Goal: Task Accomplishment & Management: Use online tool/utility

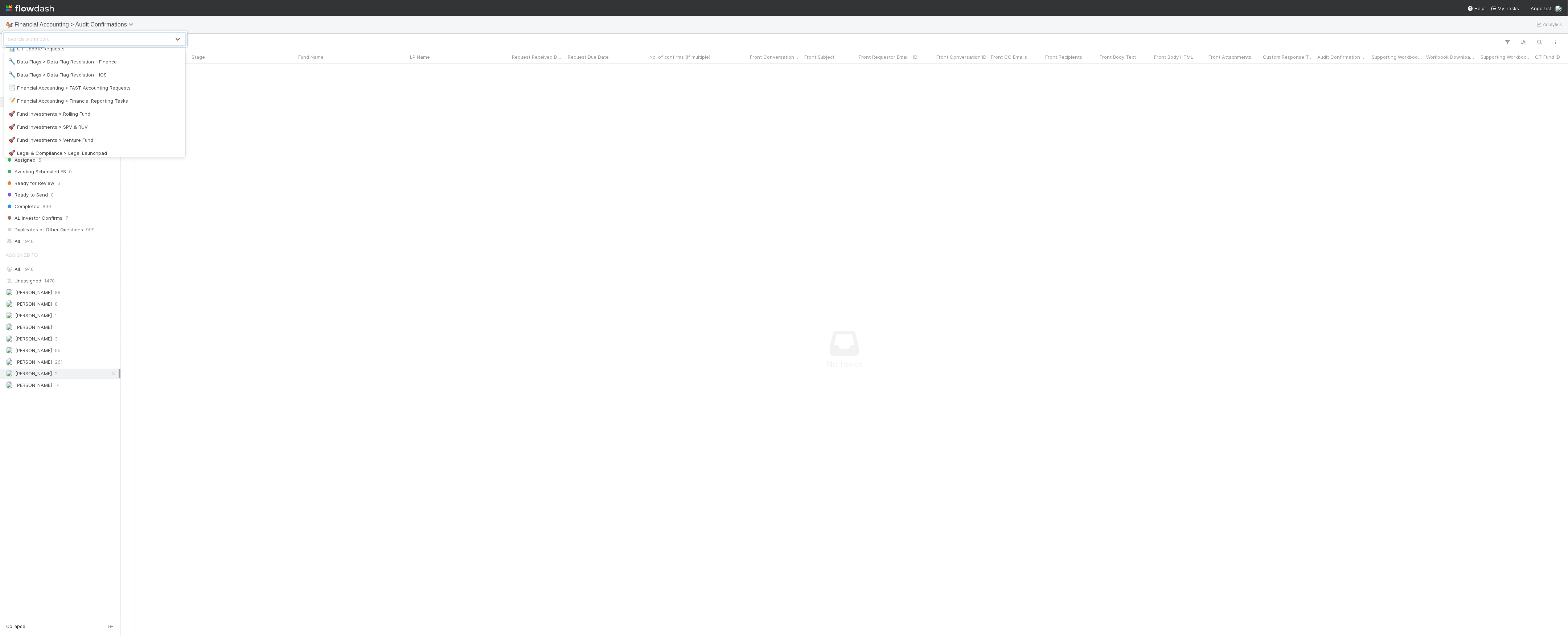
scroll to position [136, 0]
click at [64, 145] on div "🖖 Valuation Update Requests" at bounding box center [95, 149] width 181 height 13
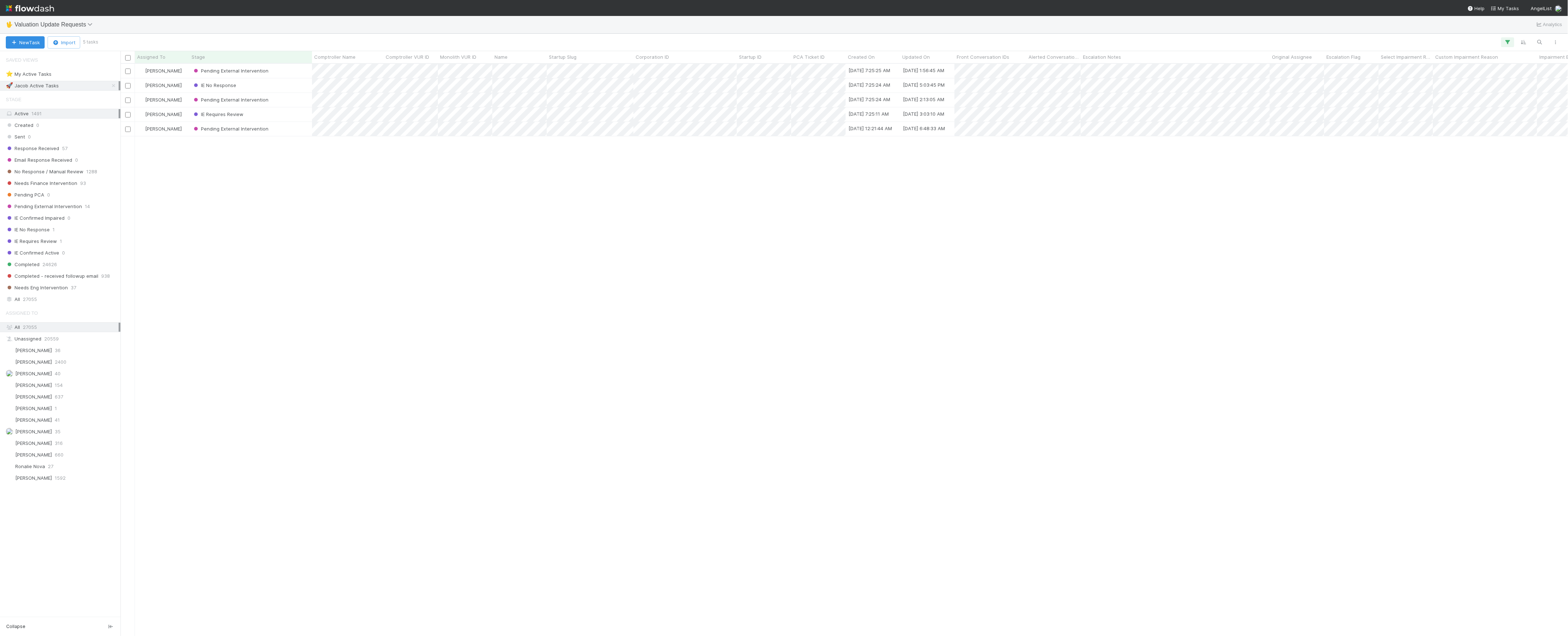
scroll to position [565, 1440]
click at [66, 181] on span "Needs Finance Intervention" at bounding box center [41, 183] width 71 height 9
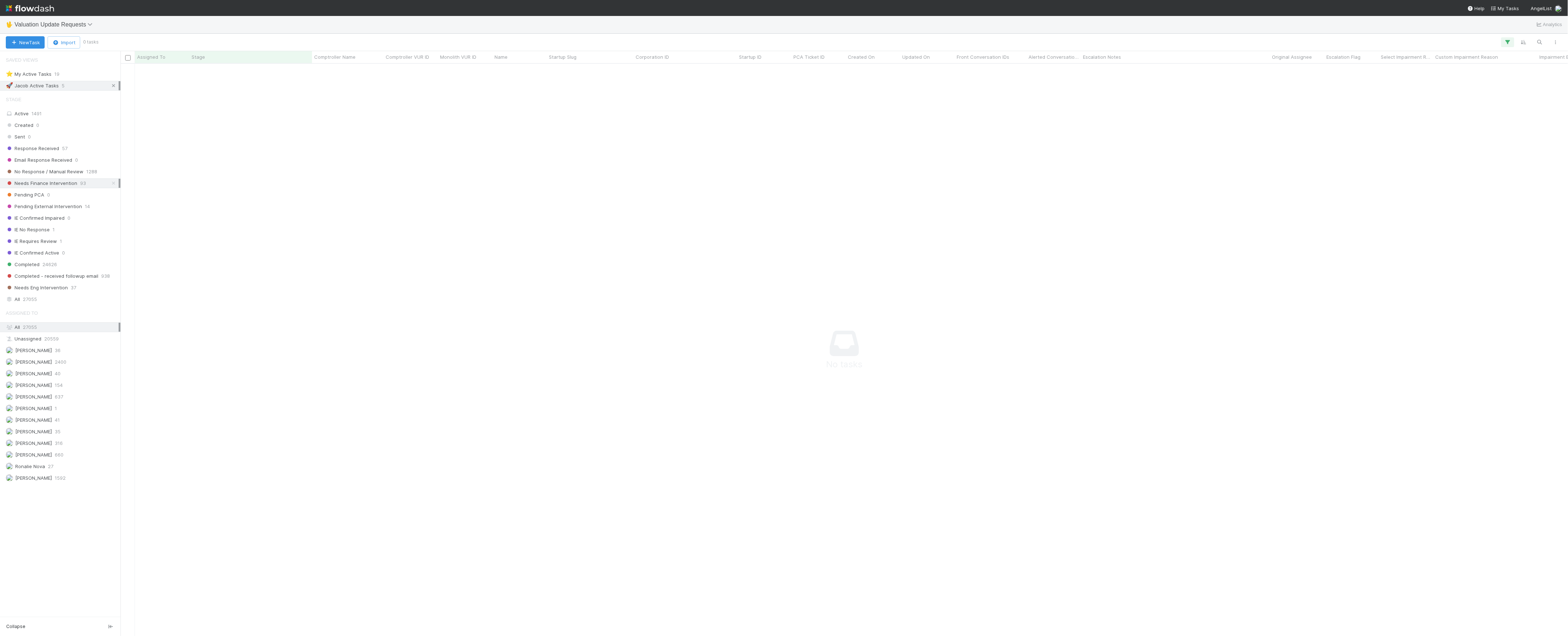
scroll to position [557, 1433]
click at [112, 88] on icon at bounding box center [114, 86] width 7 height 5
click at [46, 447] on span "[PERSON_NAME]" at bounding box center [29, 443] width 46 height 9
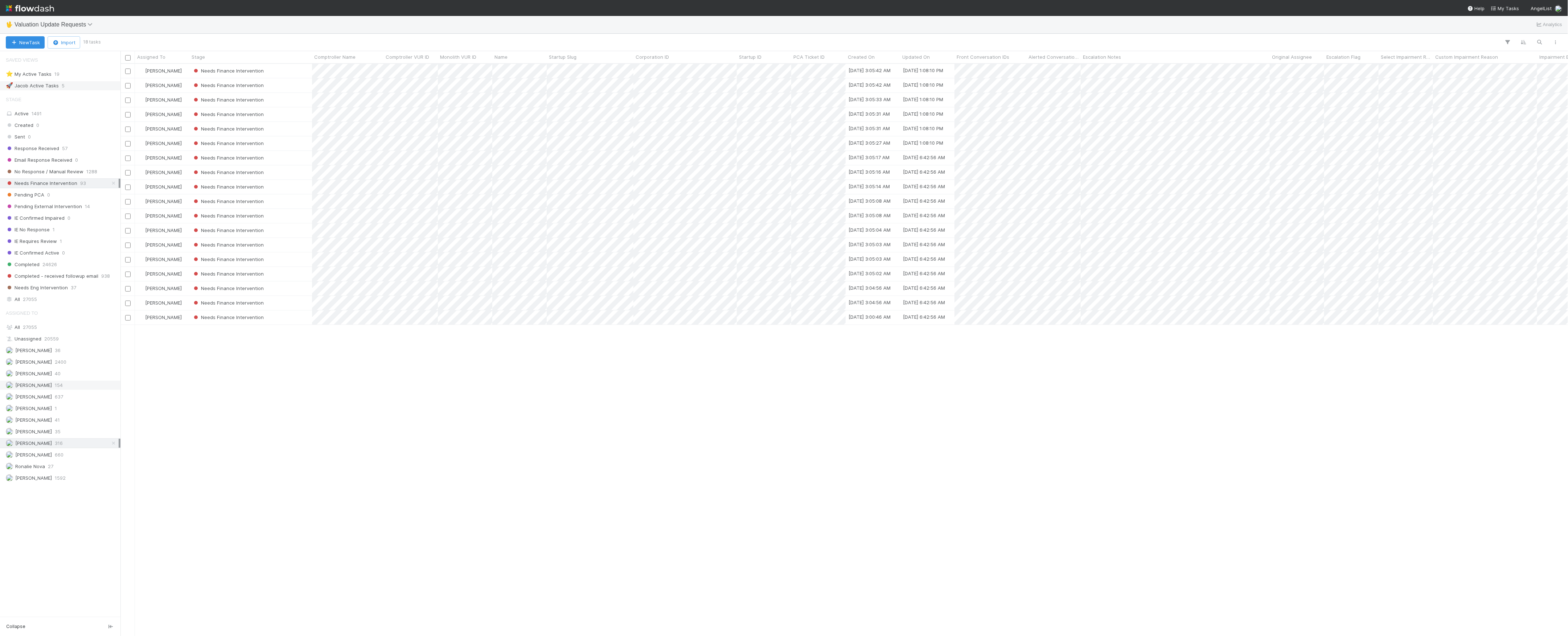
scroll to position [565, 1440]
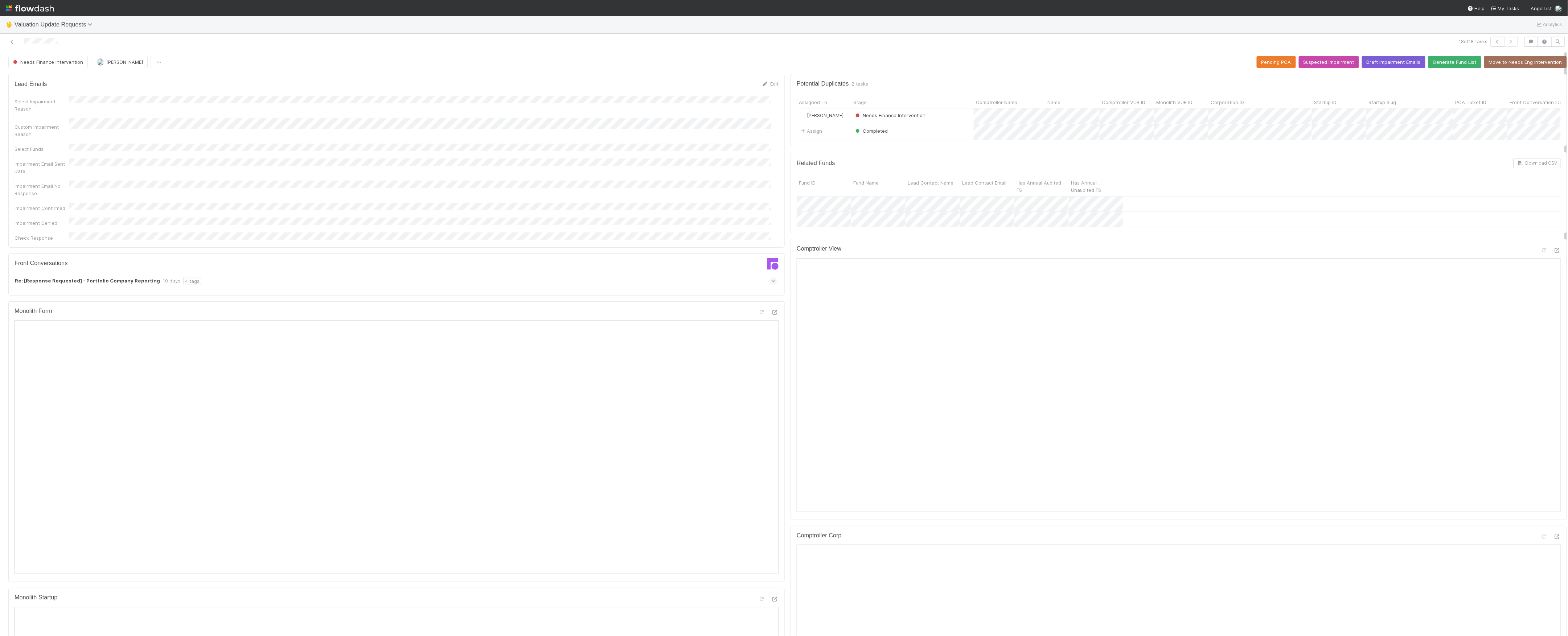
click at [761, 273] on div "Re: [Response Requested] - Portfolio Company Reporting 10 days 4 tags" at bounding box center [396, 281] width 763 height 16
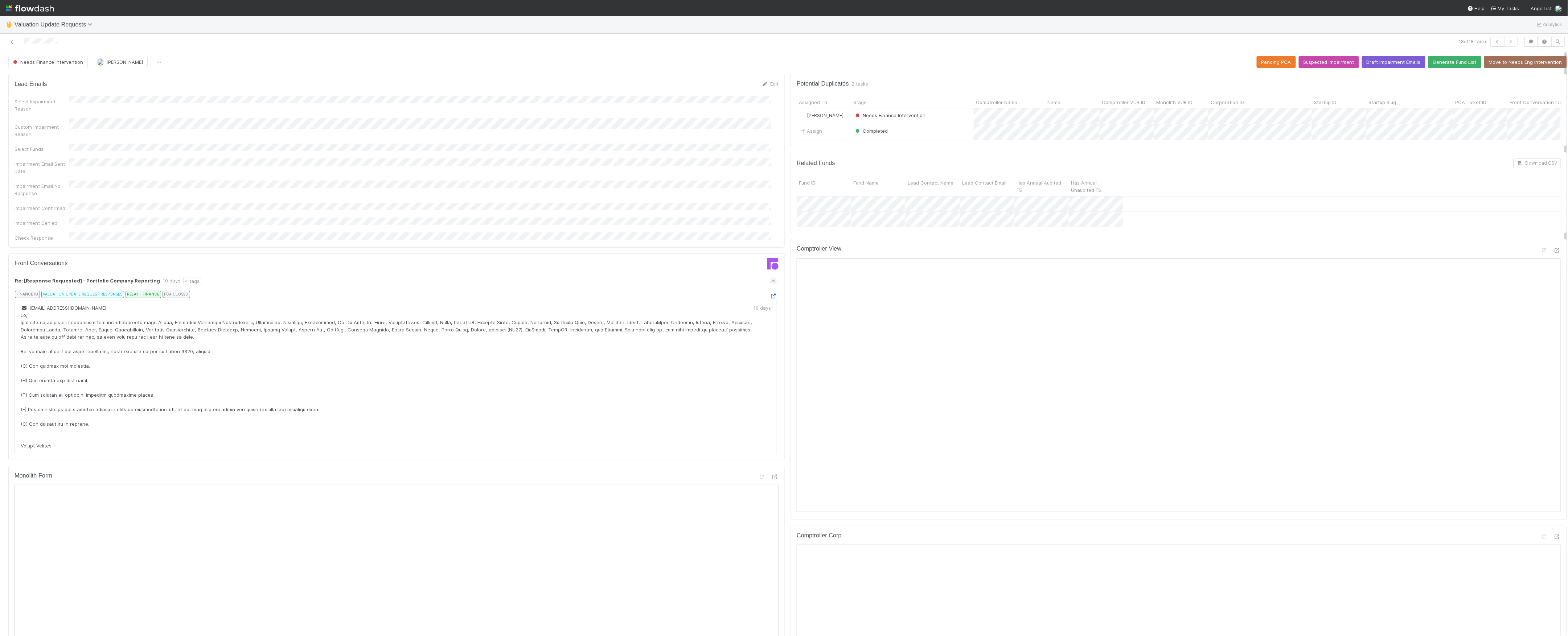
click at [770, 292] on div at bounding box center [774, 296] width 7 height 7
click at [770, 294] on icon at bounding box center [774, 296] width 7 height 5
click at [1553, 539] on icon at bounding box center [1557, 537] width 7 height 5
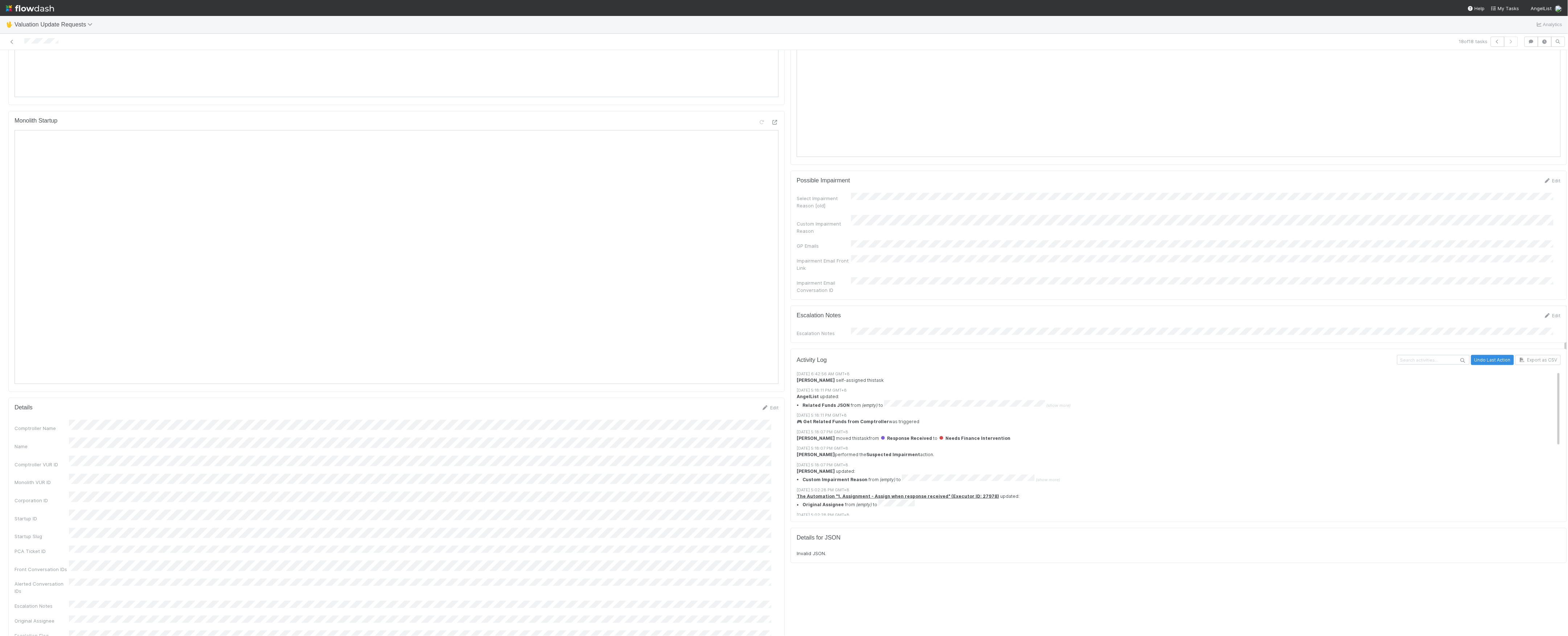
scroll to position [725, 0]
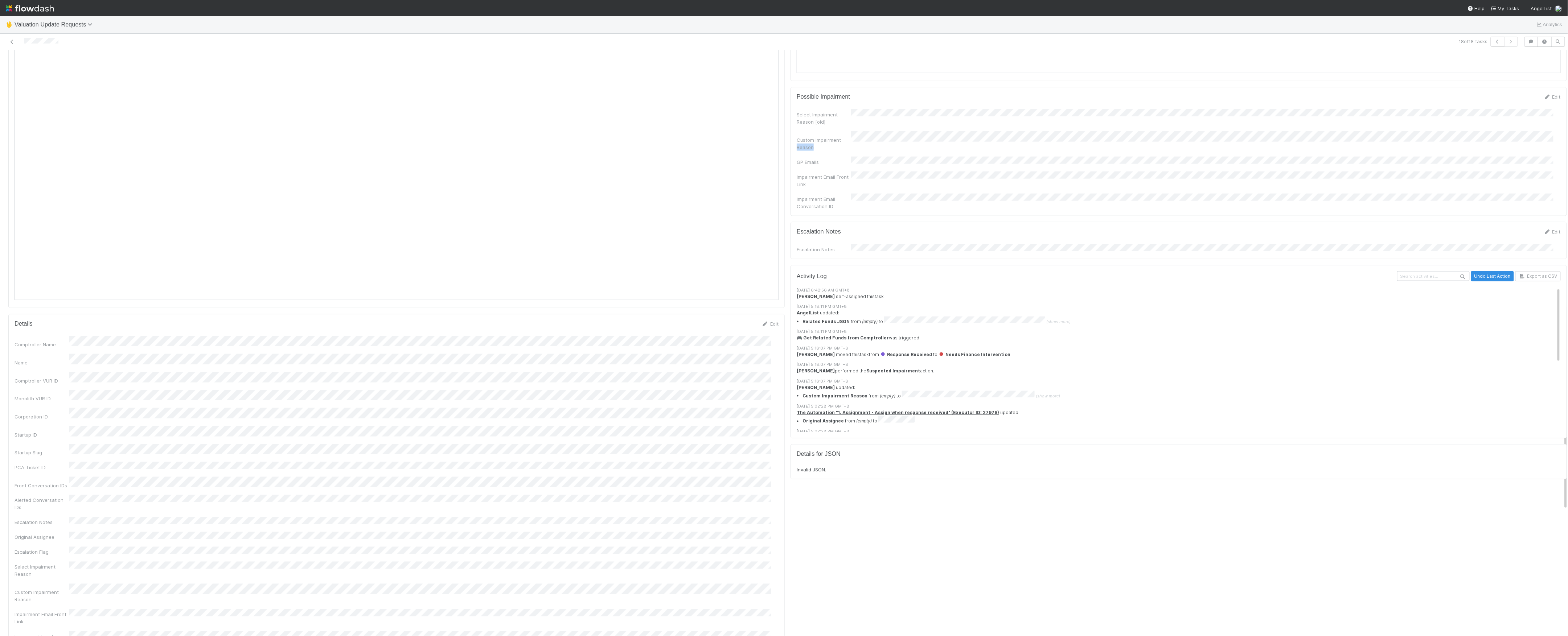
click at [915, 141] on div "Custom Impairment Reason" at bounding box center [1178, 141] width 764 height 19
drag, startPoint x: 844, startPoint y: 144, endPoint x: 864, endPoint y: 137, distance: 21.2
click at [864, 137] on div "Select Impairment Reason [old] Custom Impairment Reason GP Emails Impairment Em…" at bounding box center [1178, 159] width 764 height 101
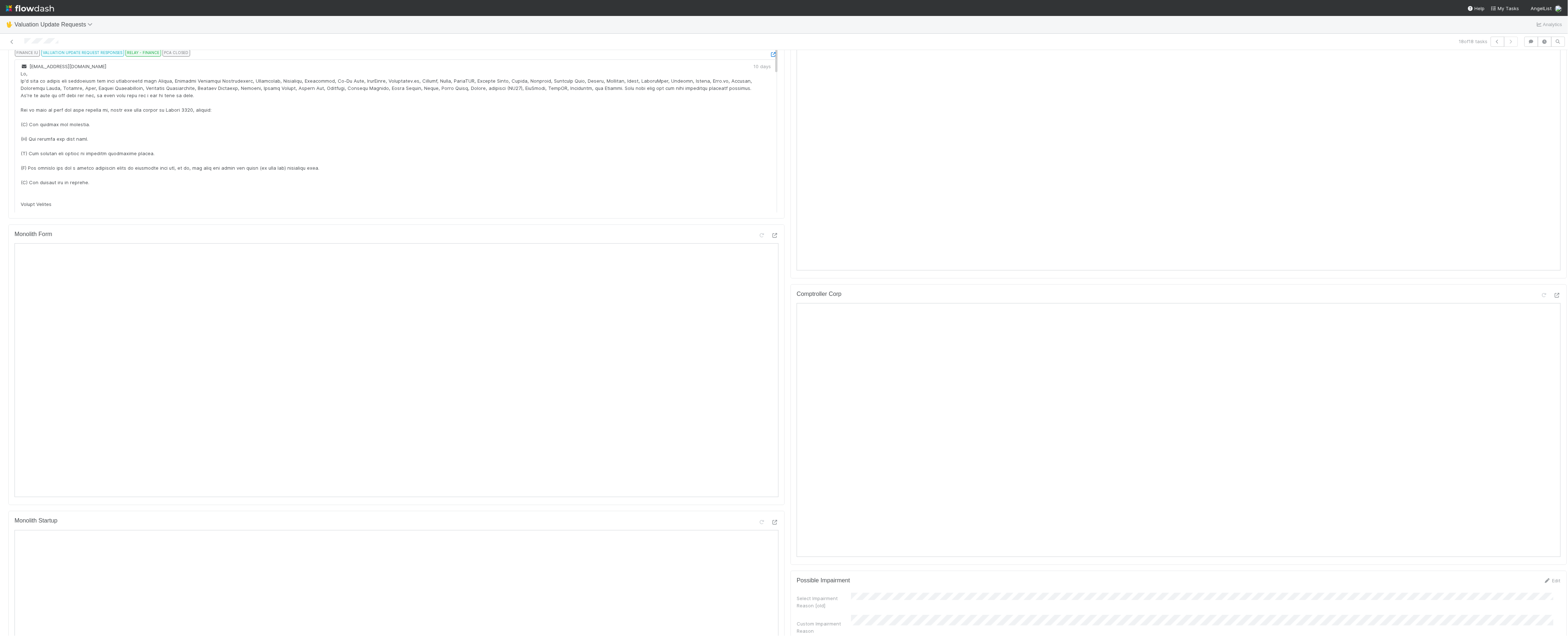
scroll to position [0, 0]
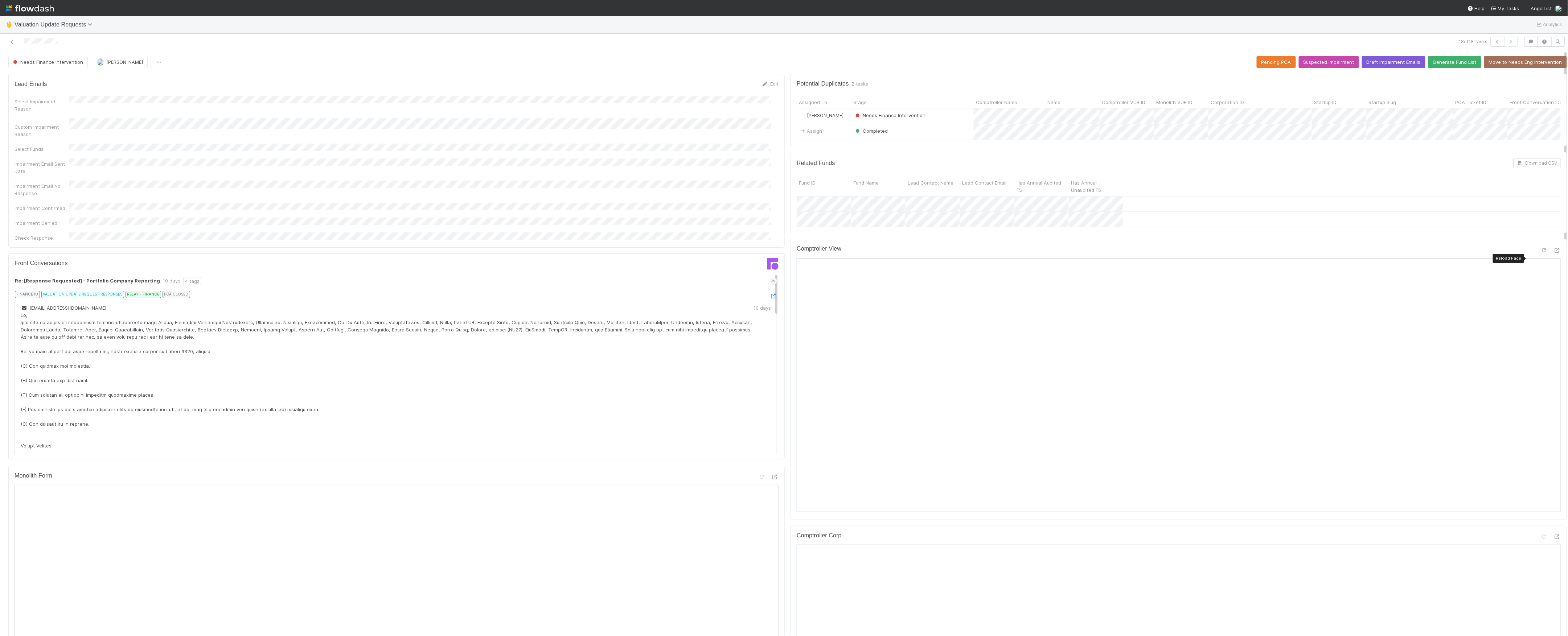
click at [1541, 253] on icon at bounding box center [1544, 251] width 7 height 5
click at [53, 60] on button "Needs Finance Intervention" at bounding box center [48, 62] width 80 height 12
click at [192, 44] on div at bounding box center [784, 318] width 1568 height 636
click at [12, 44] on link at bounding box center [12, 42] width 7 height 7
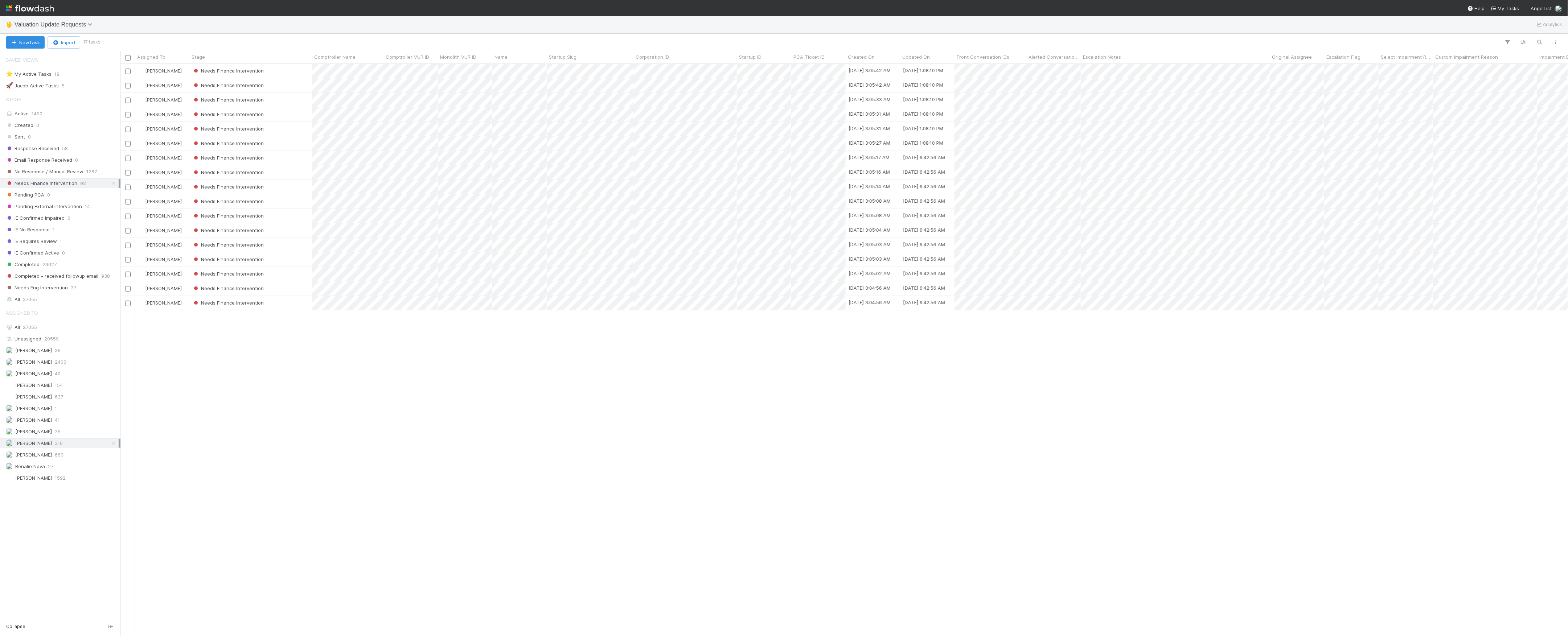
scroll to position [8, 8]
click at [298, 304] on div "Needs Finance Intervention" at bounding box center [250, 302] width 122 height 14
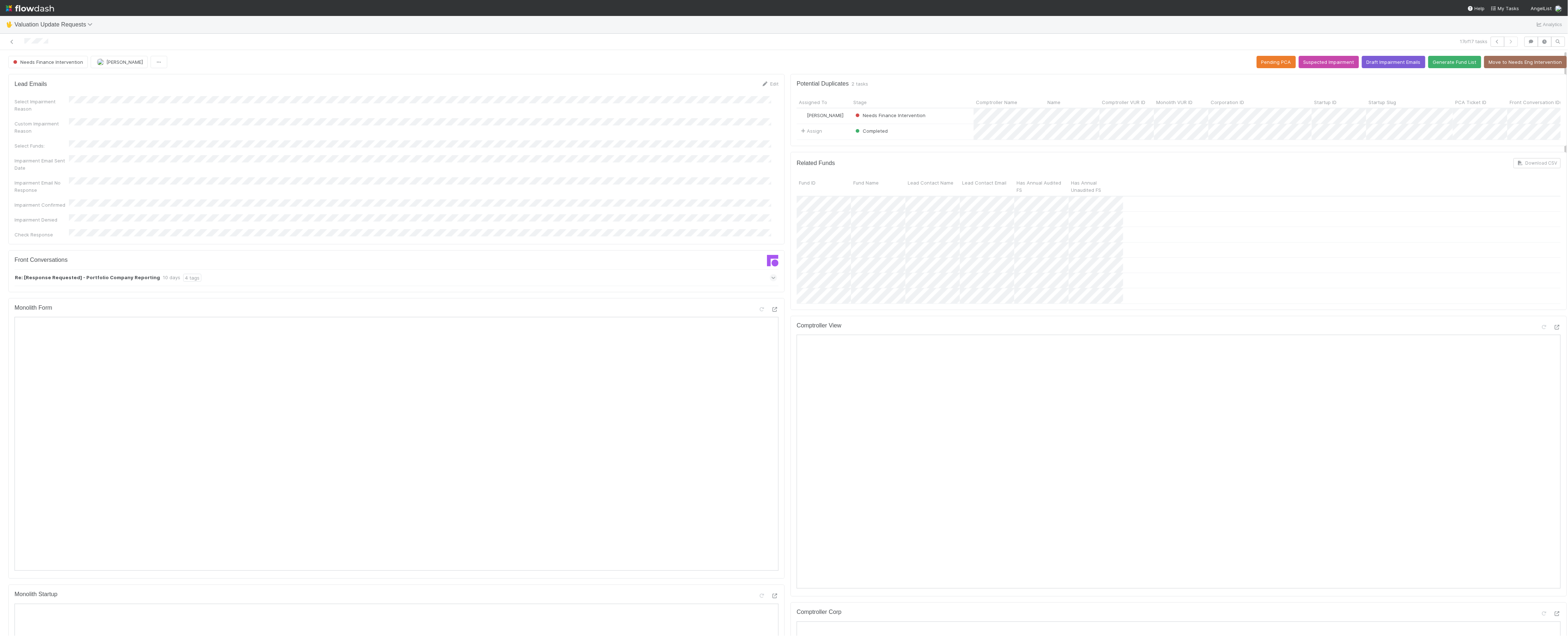
click at [770, 274] on span at bounding box center [774, 278] width 7 height 7
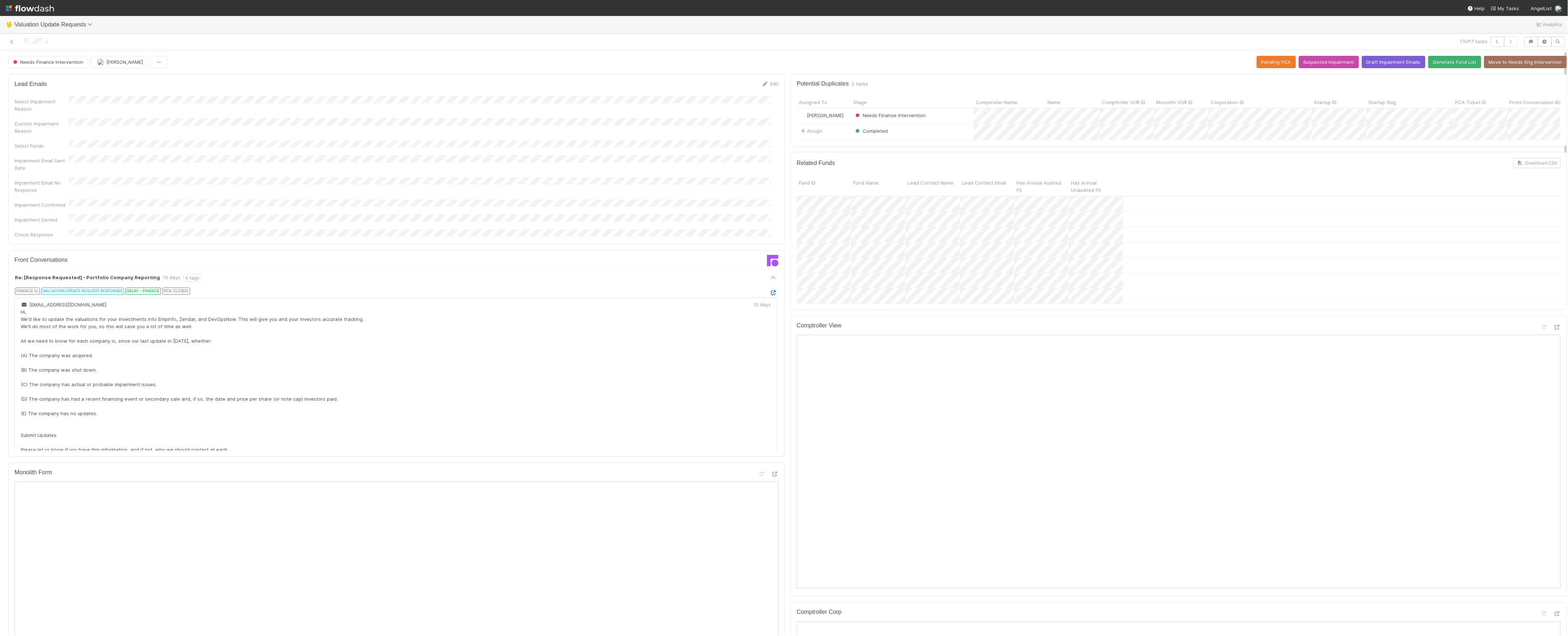
click at [770, 290] on icon at bounding box center [774, 293] width 7 height 5
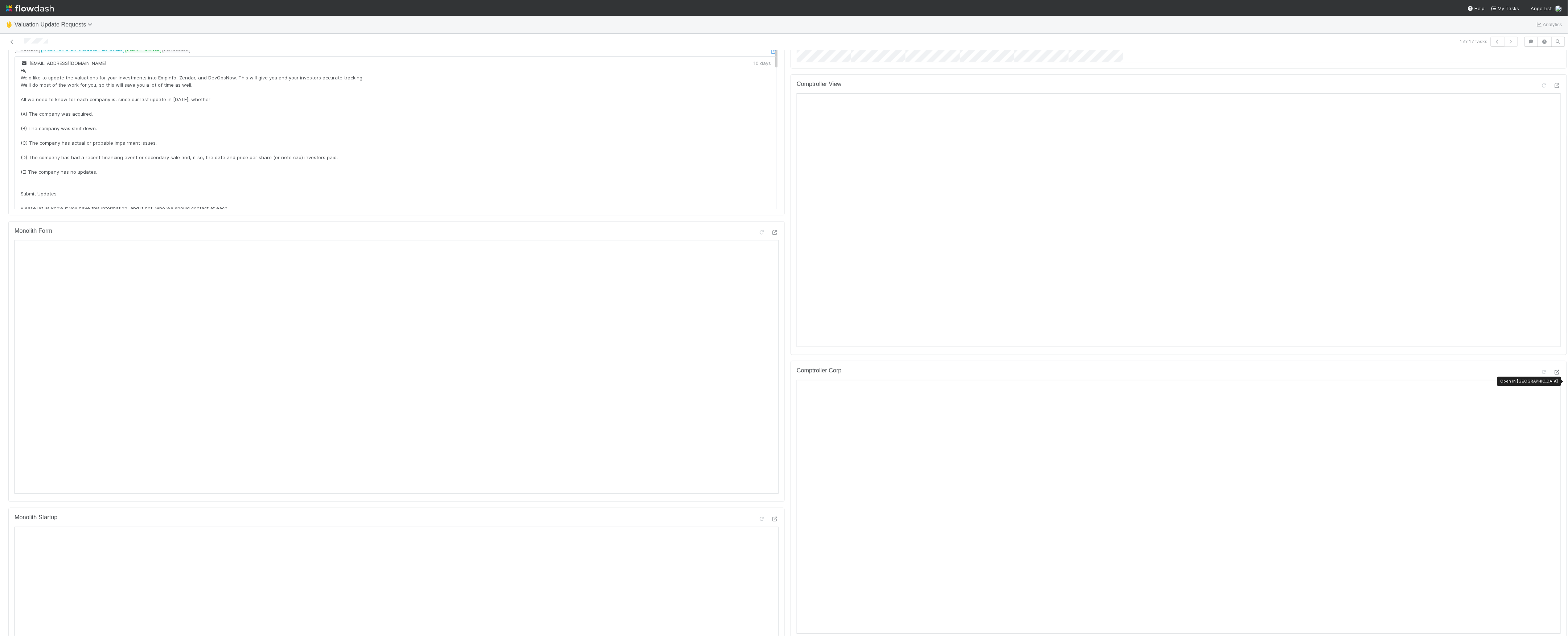
click at [1553, 375] on icon at bounding box center [1557, 372] width 7 height 5
click at [1541, 88] on icon at bounding box center [1544, 86] width 7 height 5
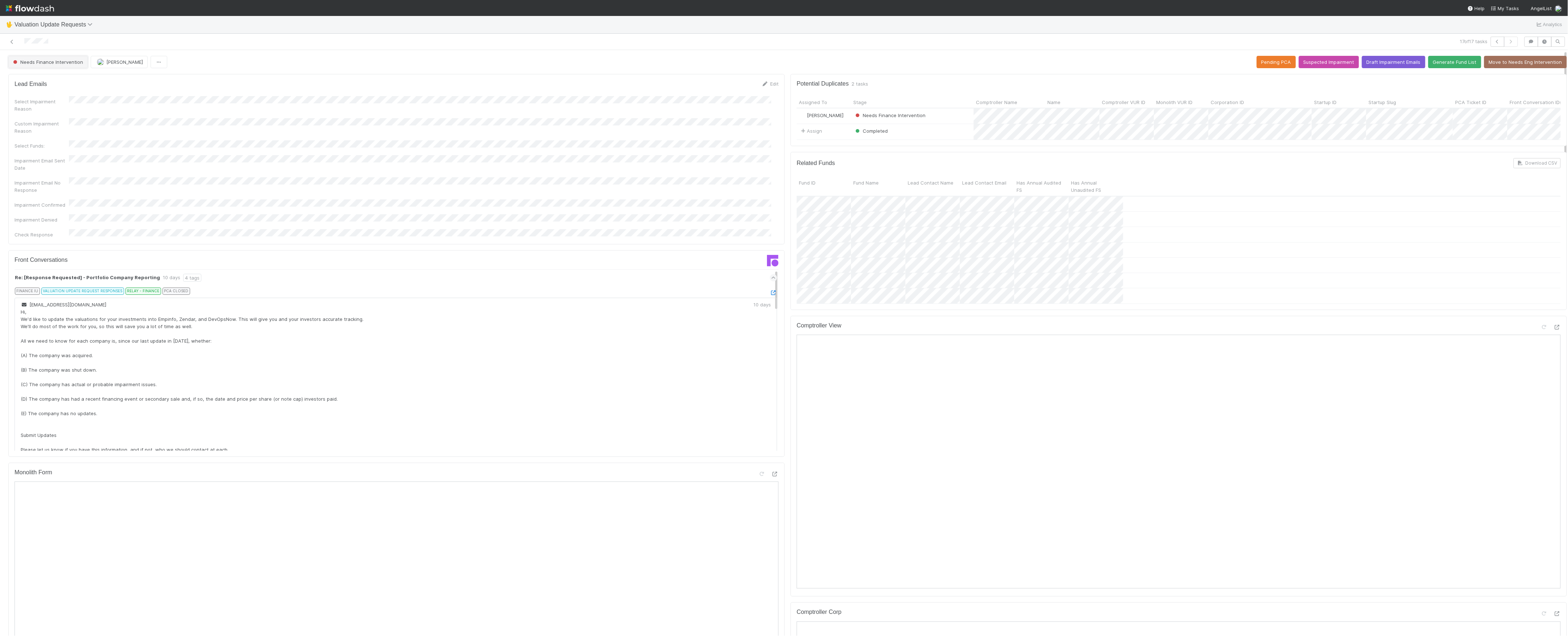
click at [60, 61] on span "Needs Finance Intervention" at bounding box center [47, 62] width 71 height 6
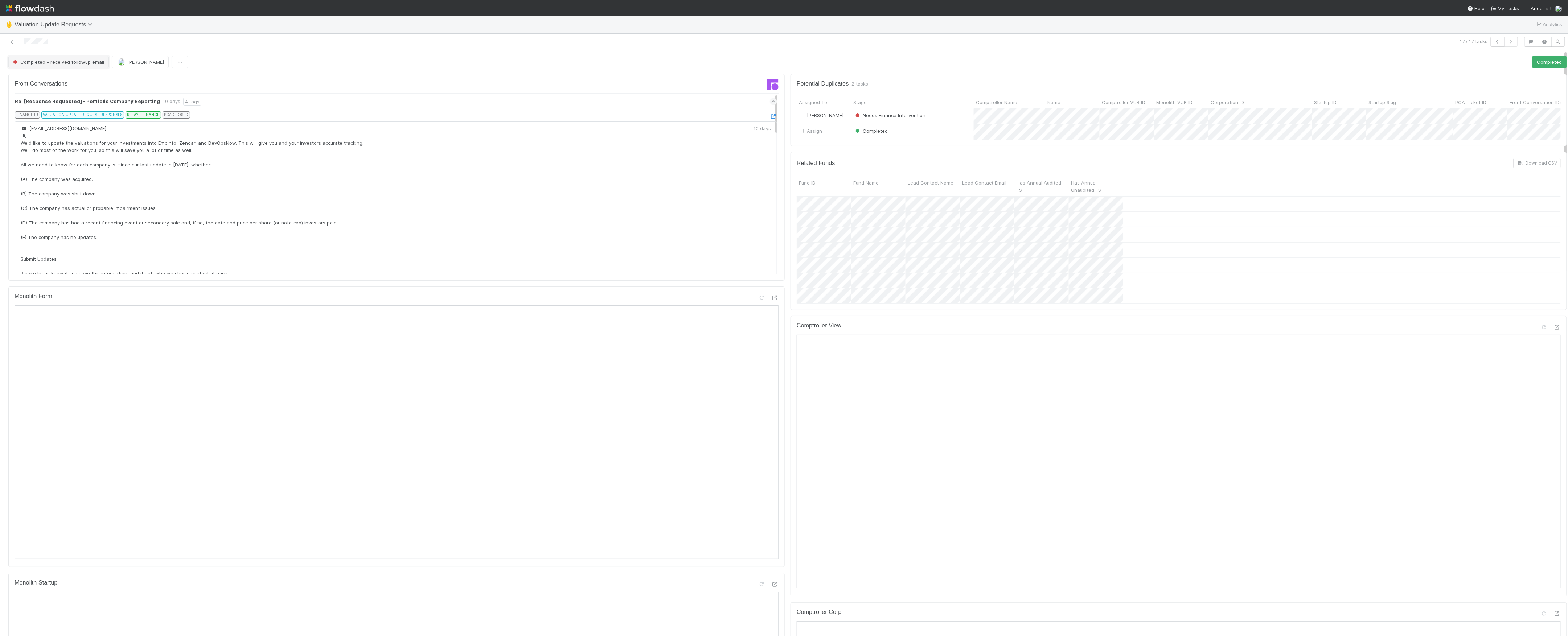
click at [51, 60] on span "Completed - received followup email" at bounding box center [58, 62] width 93 height 6
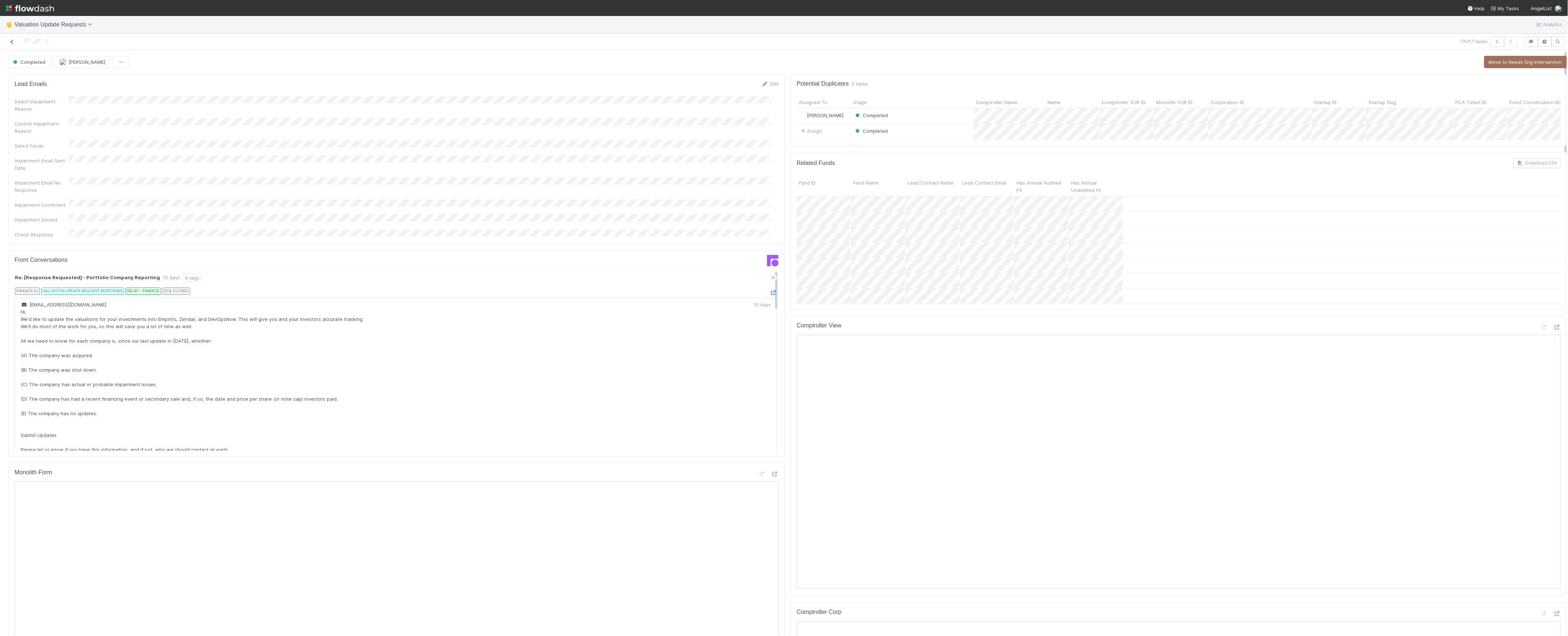
click at [12, 41] on icon at bounding box center [12, 42] width 7 height 5
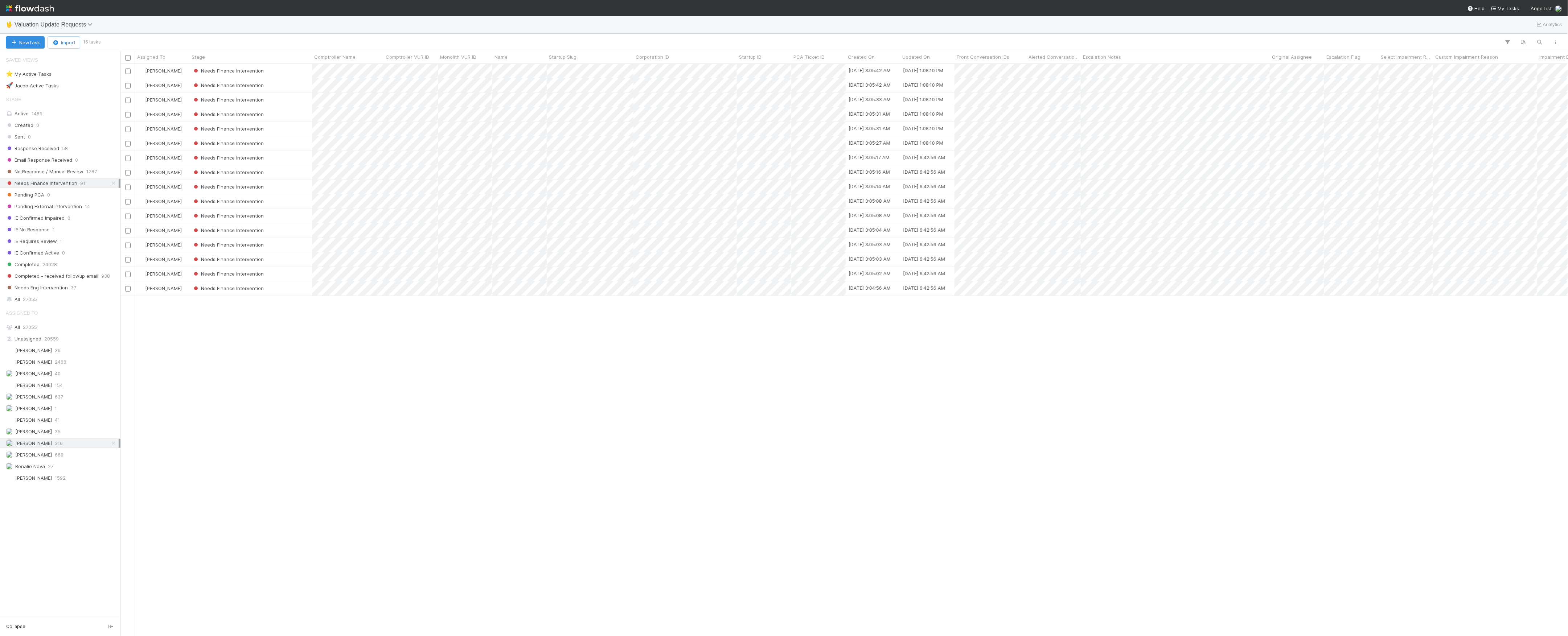
scroll to position [565, 1440]
click at [964, 299] on div at bounding box center [784, 318] width 1568 height 636
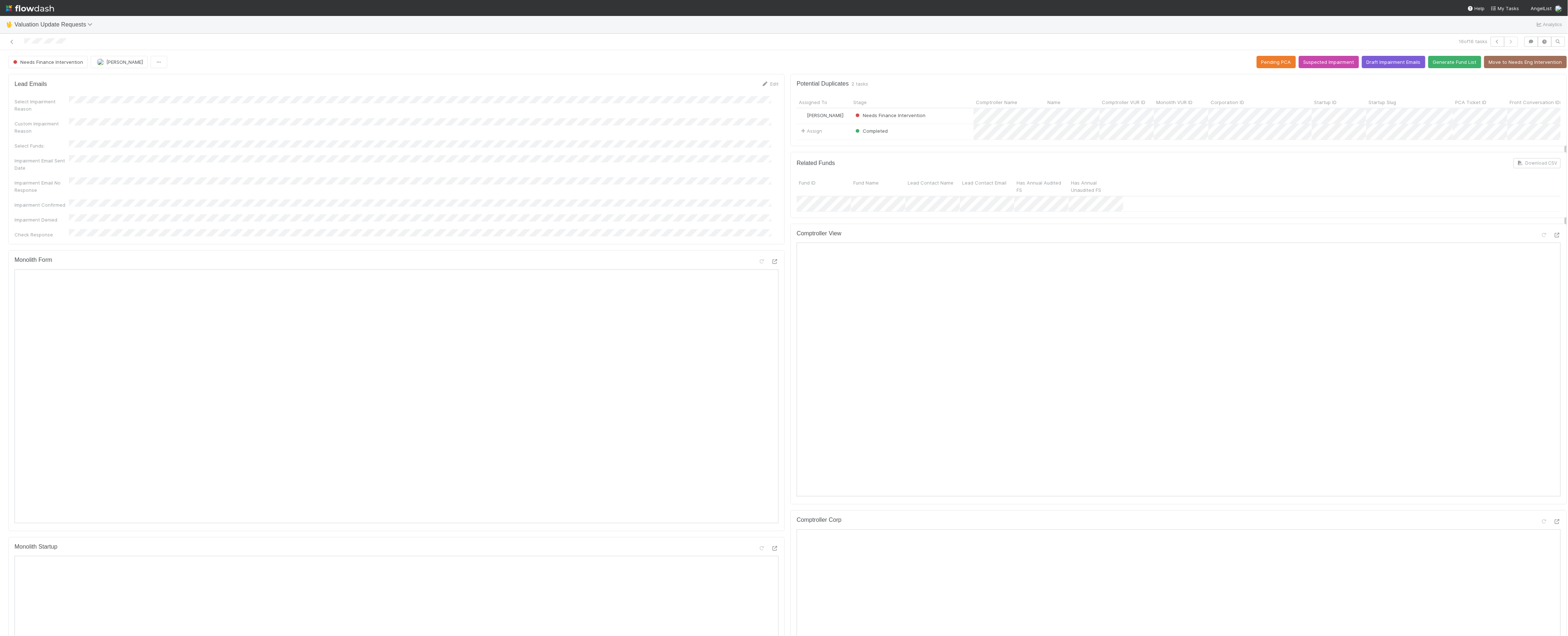
scroll to position [145, 0]
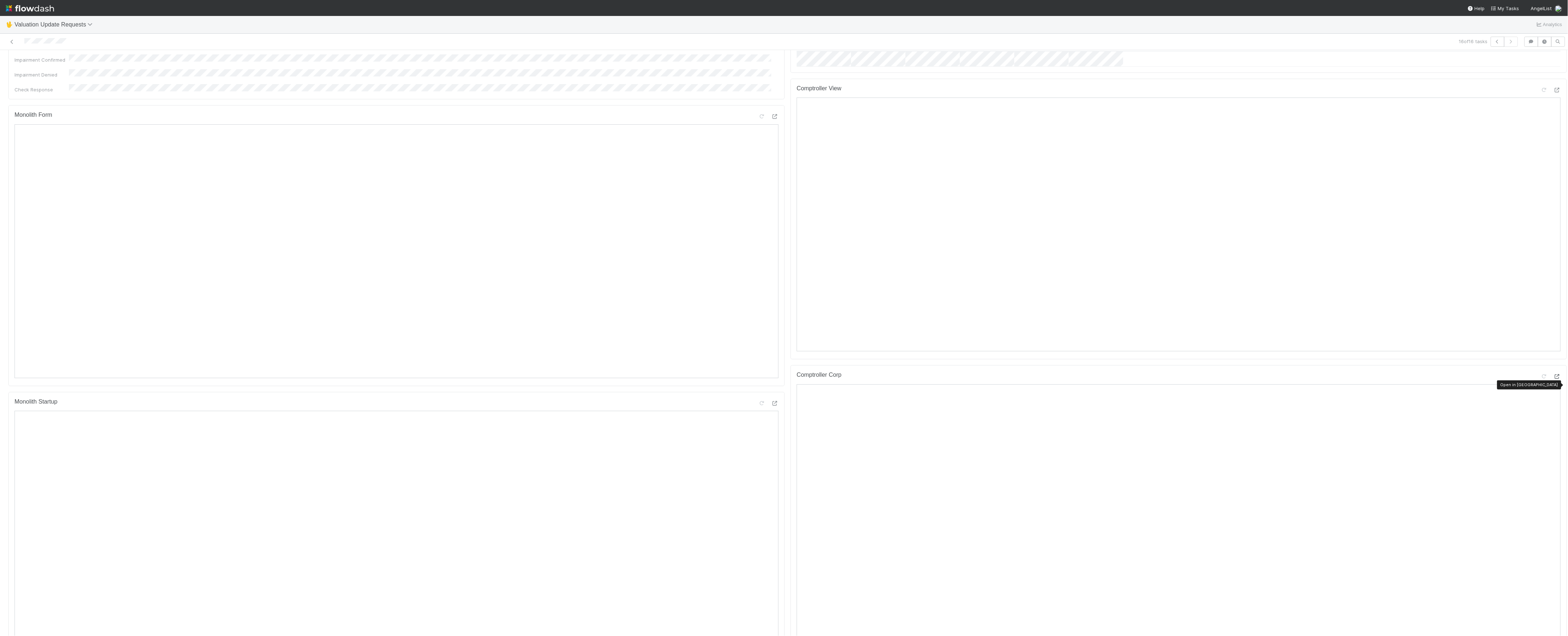
click at [1553, 379] on icon at bounding box center [1557, 377] width 7 height 5
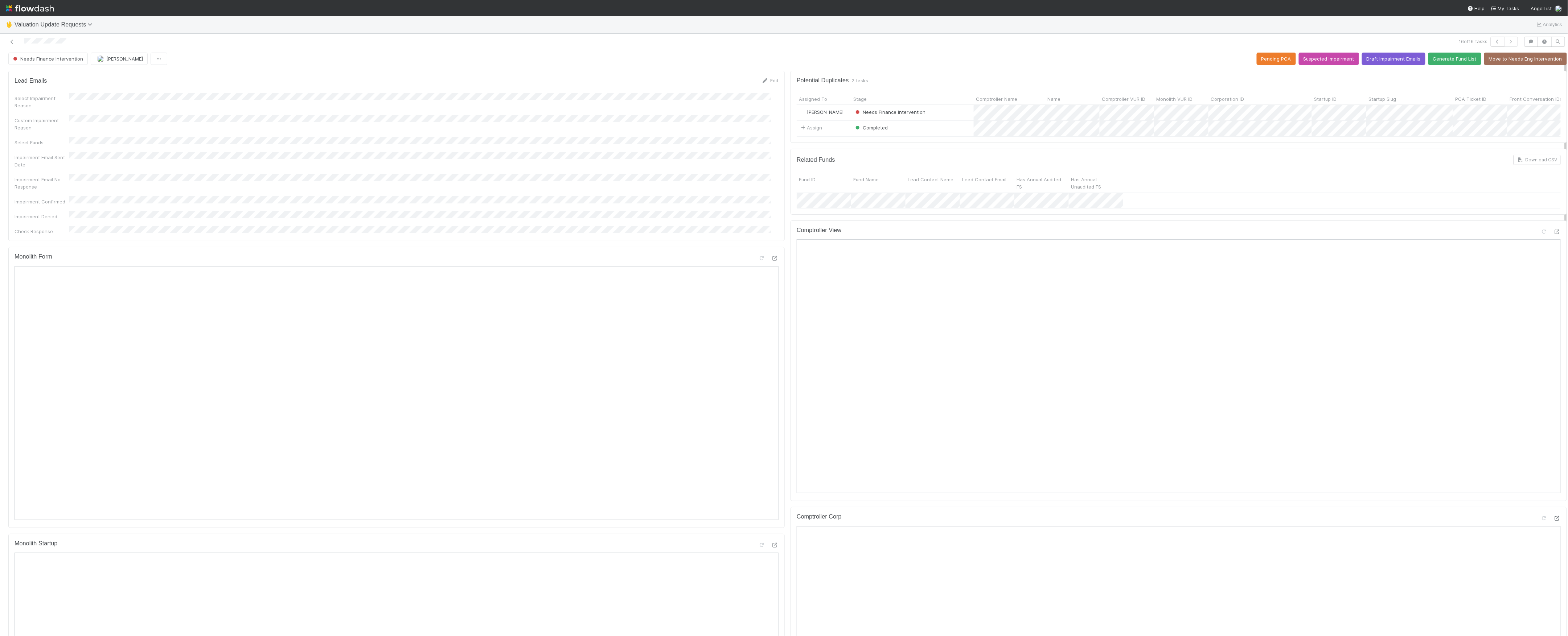
scroll to position [0, 0]
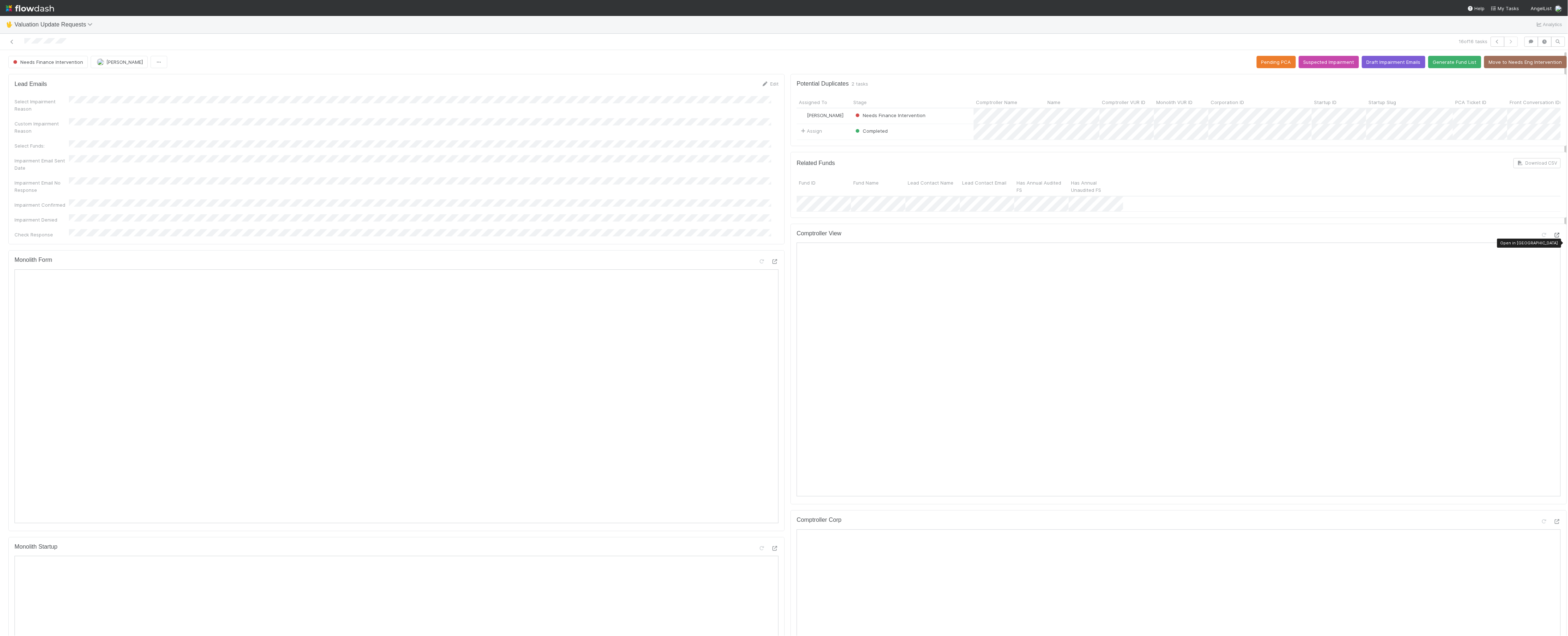
click at [1553, 237] on icon at bounding box center [1557, 236] width 7 height 5
click at [71, 64] on span "Needs Finance Intervention" at bounding box center [47, 62] width 71 height 6
click at [13, 43] on icon at bounding box center [12, 42] width 7 height 5
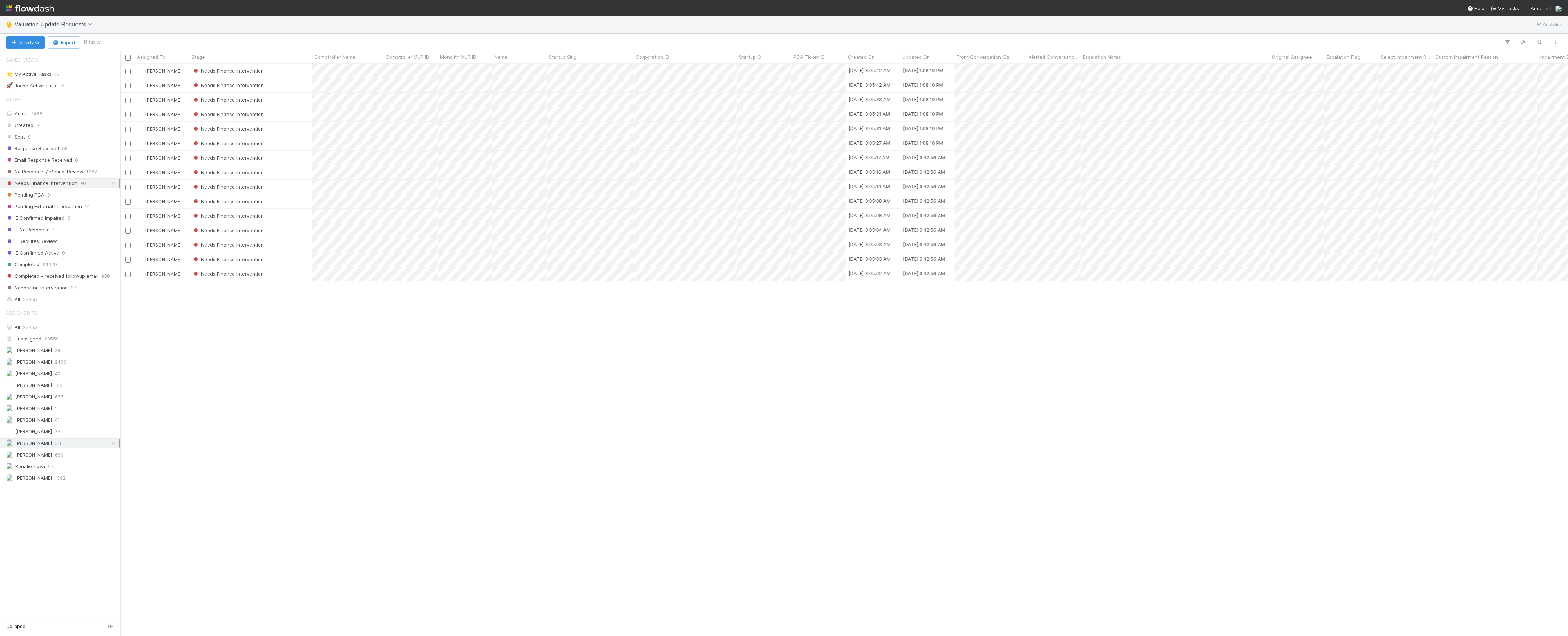
scroll to position [8, 8]
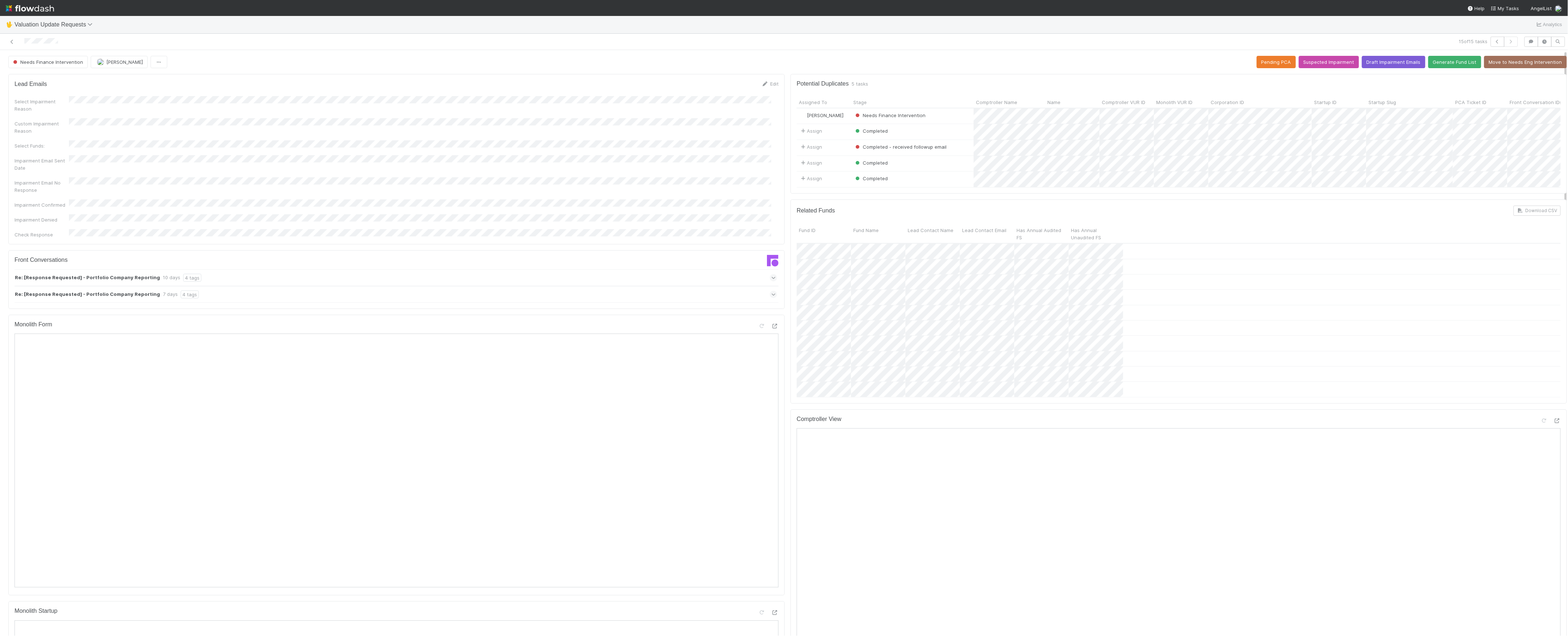
drag, startPoint x: 793, startPoint y: 178, endPoint x: 709, endPoint y: 105, distance: 111.3
click at [709, 105] on div "Select Impairment Reason" at bounding box center [396, 104] width 764 height 16
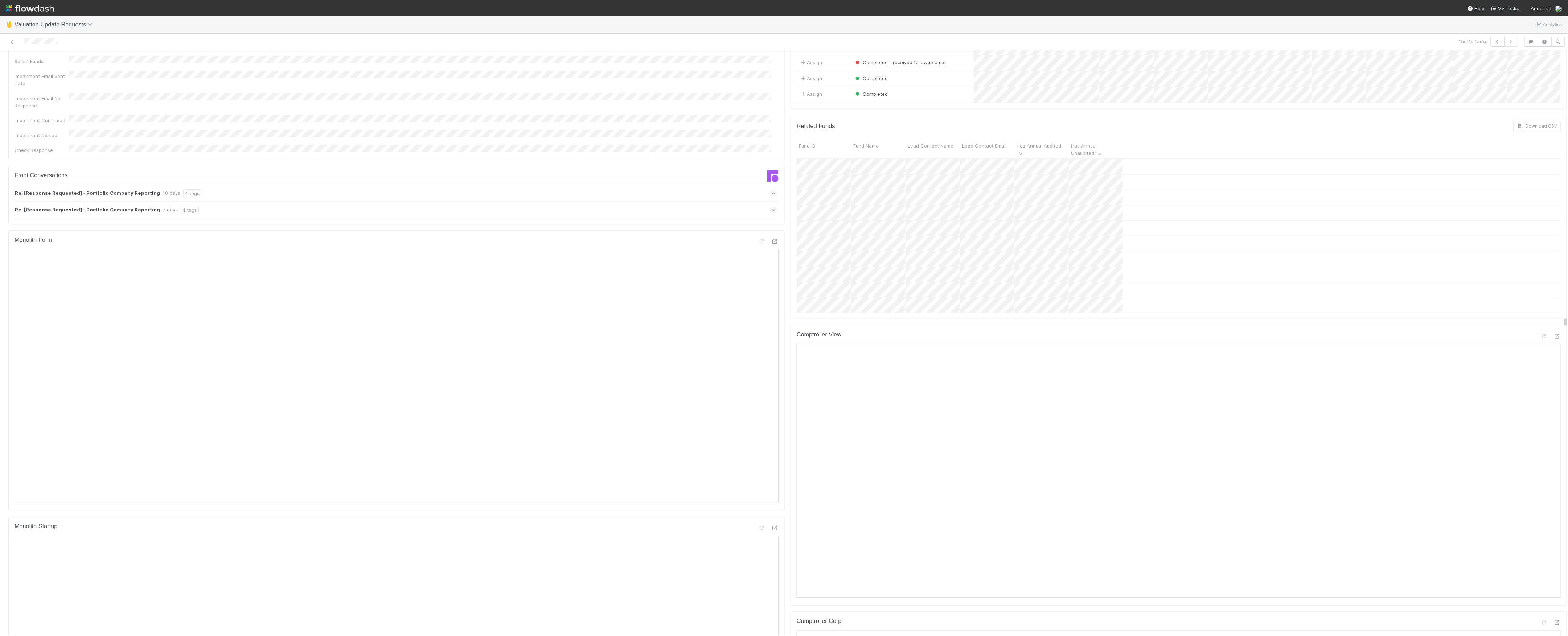
scroll to position [194, 0]
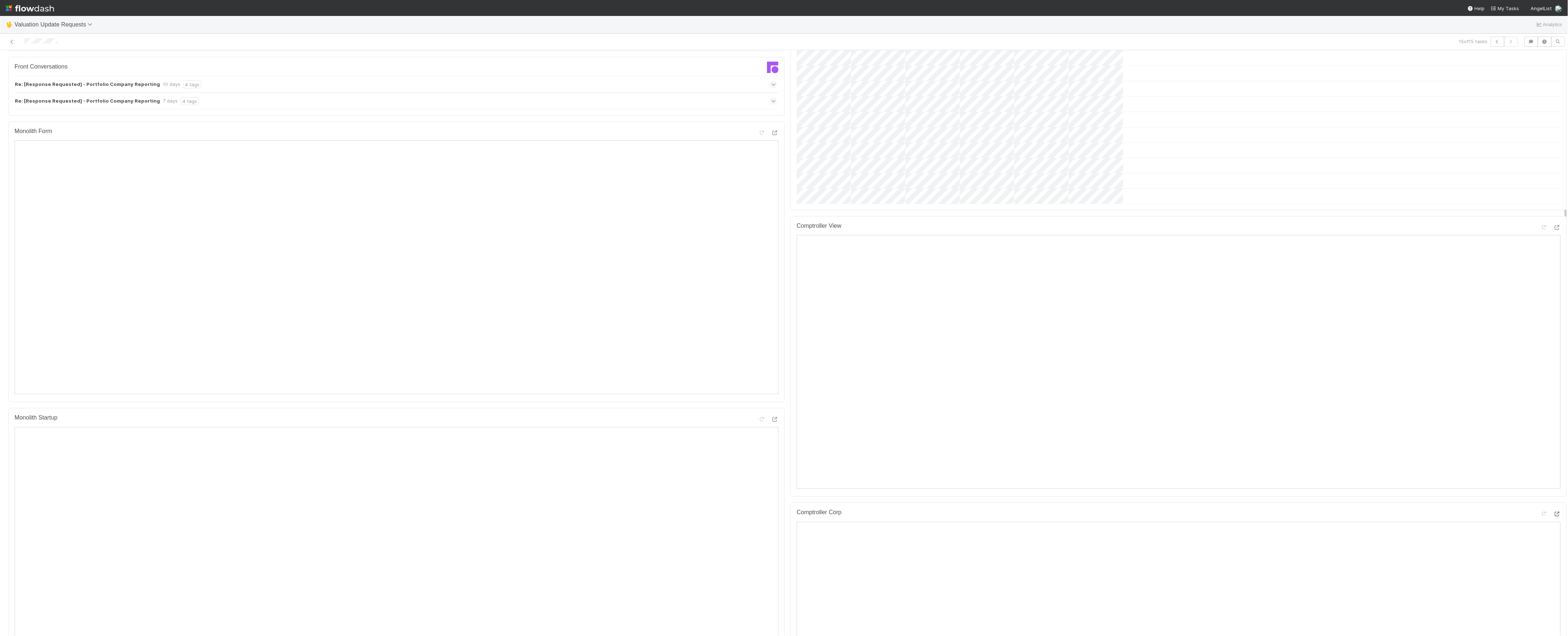
click at [1553, 517] on icon at bounding box center [1557, 514] width 7 height 5
click at [1553, 230] on icon at bounding box center [1557, 228] width 7 height 5
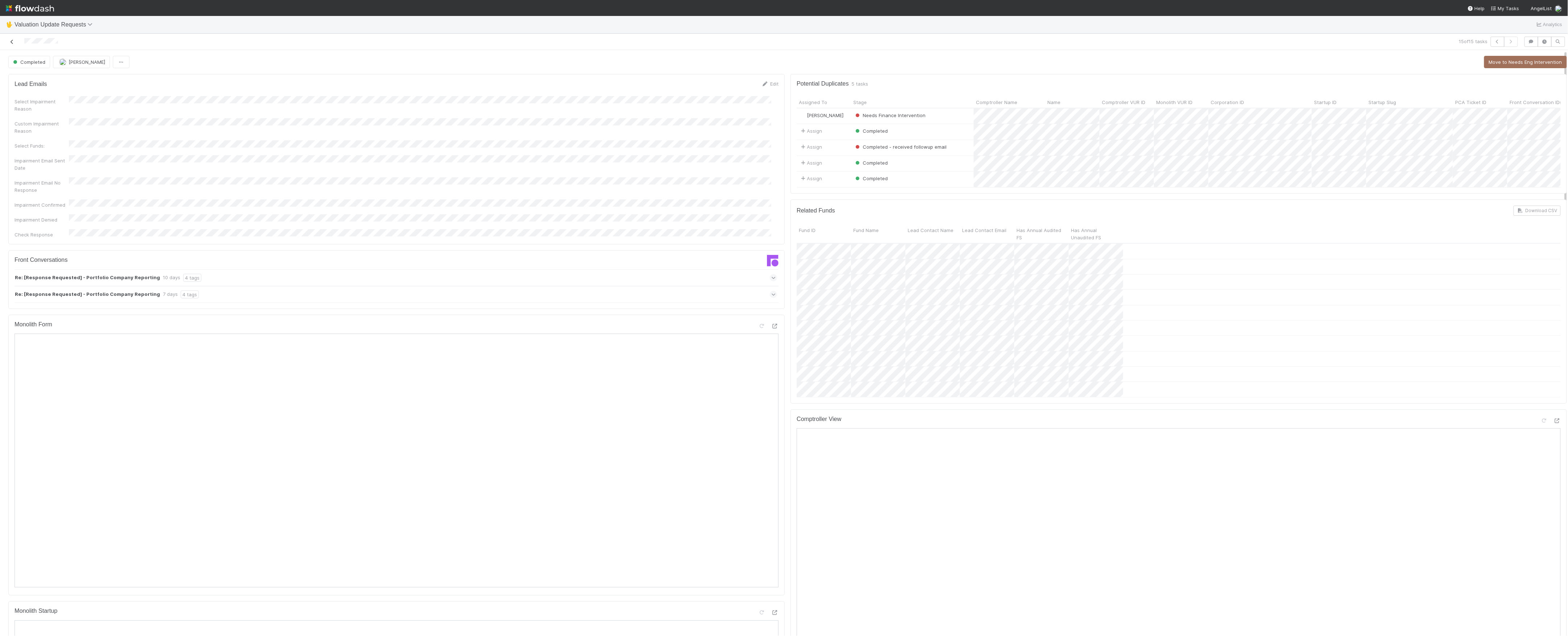
click at [9, 43] on icon at bounding box center [12, 42] width 7 height 5
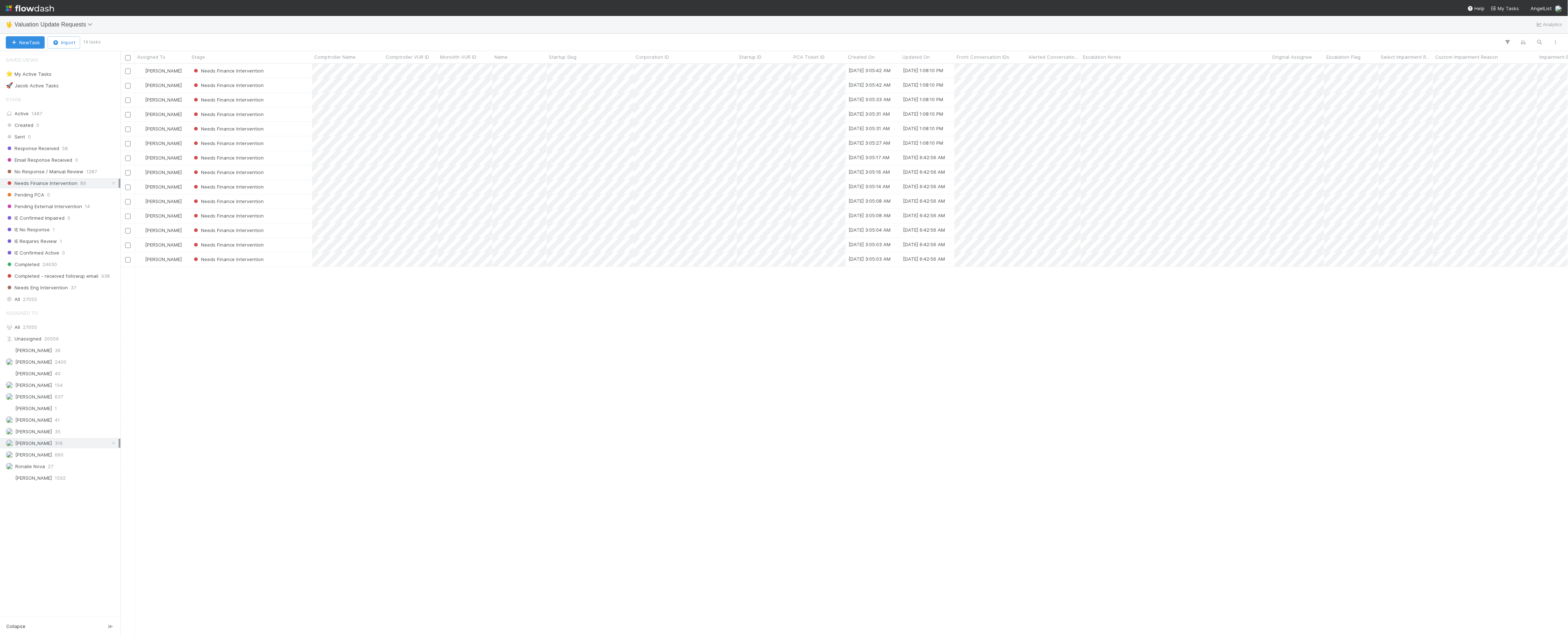
scroll to position [565, 1440]
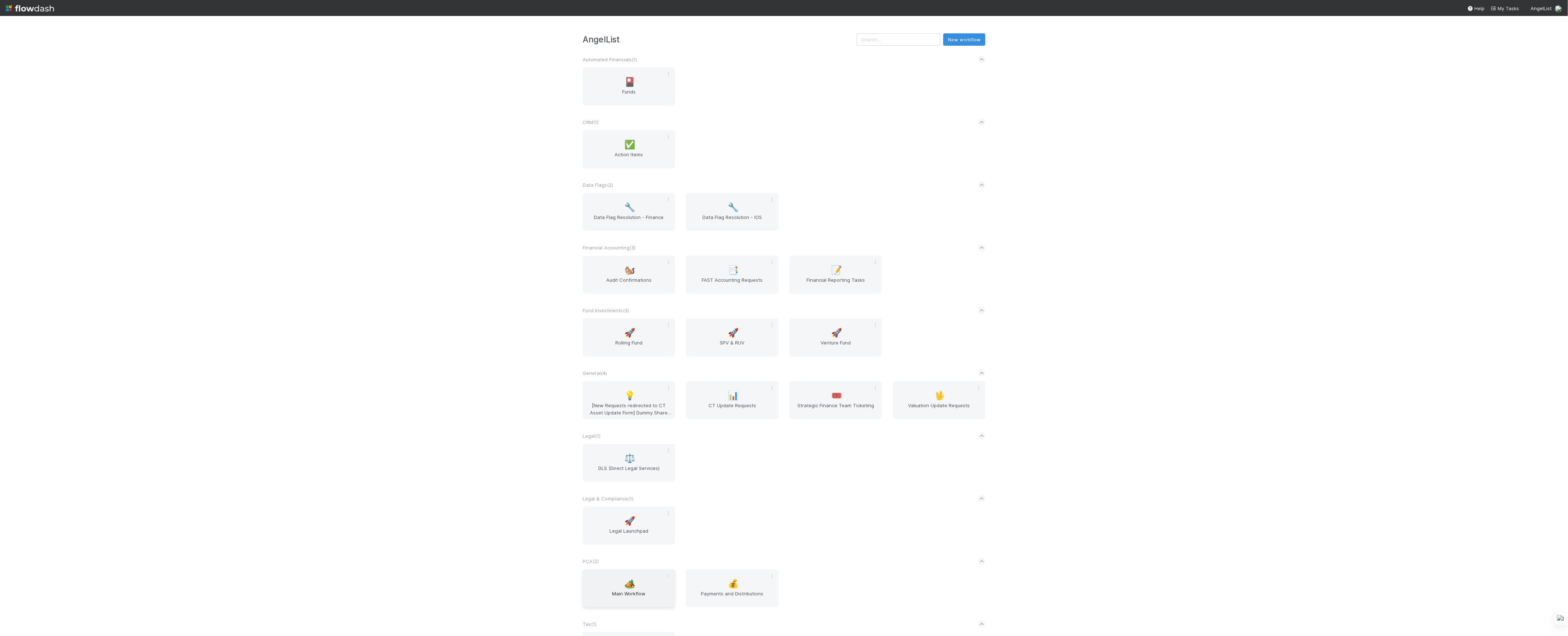
click at [611, 582] on div "🏕️ Main Workflow" at bounding box center [629, 589] width 93 height 38
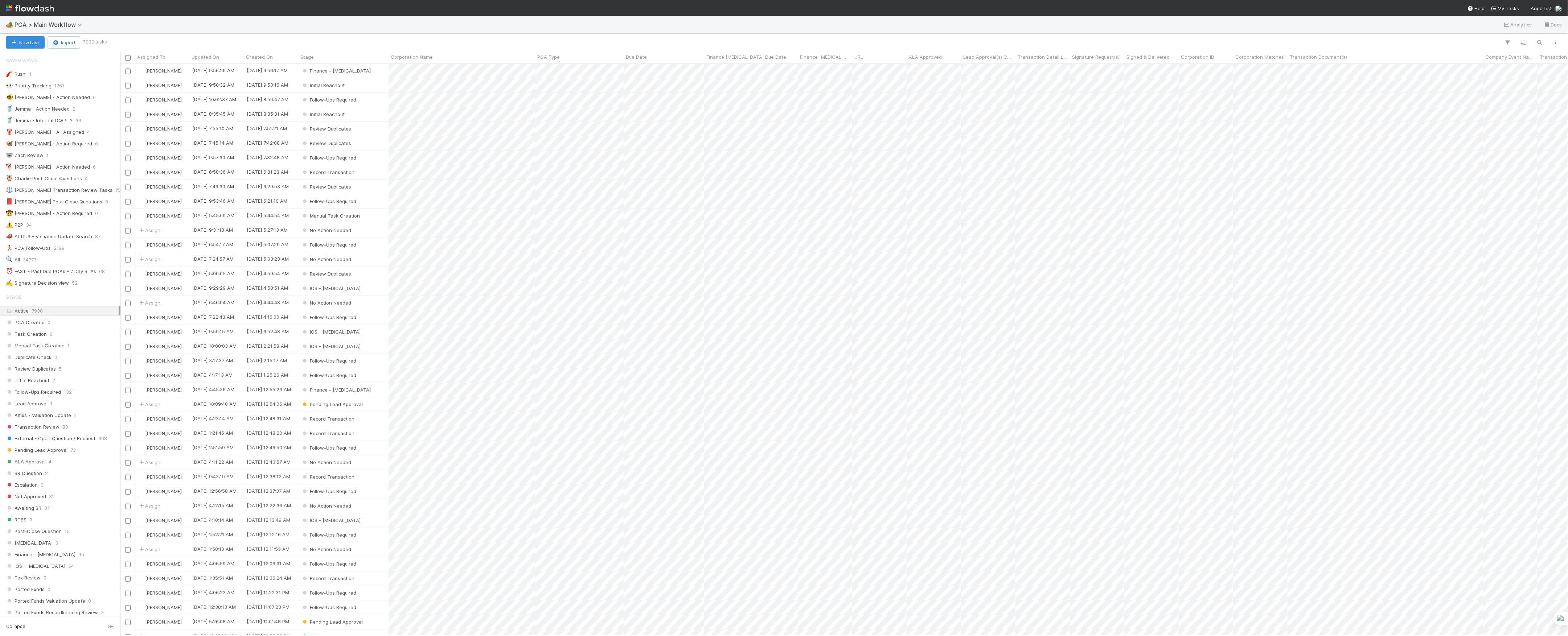
scroll to position [8, 8]
click at [21, 41] on button "New Task" at bounding box center [26, 43] width 39 height 12
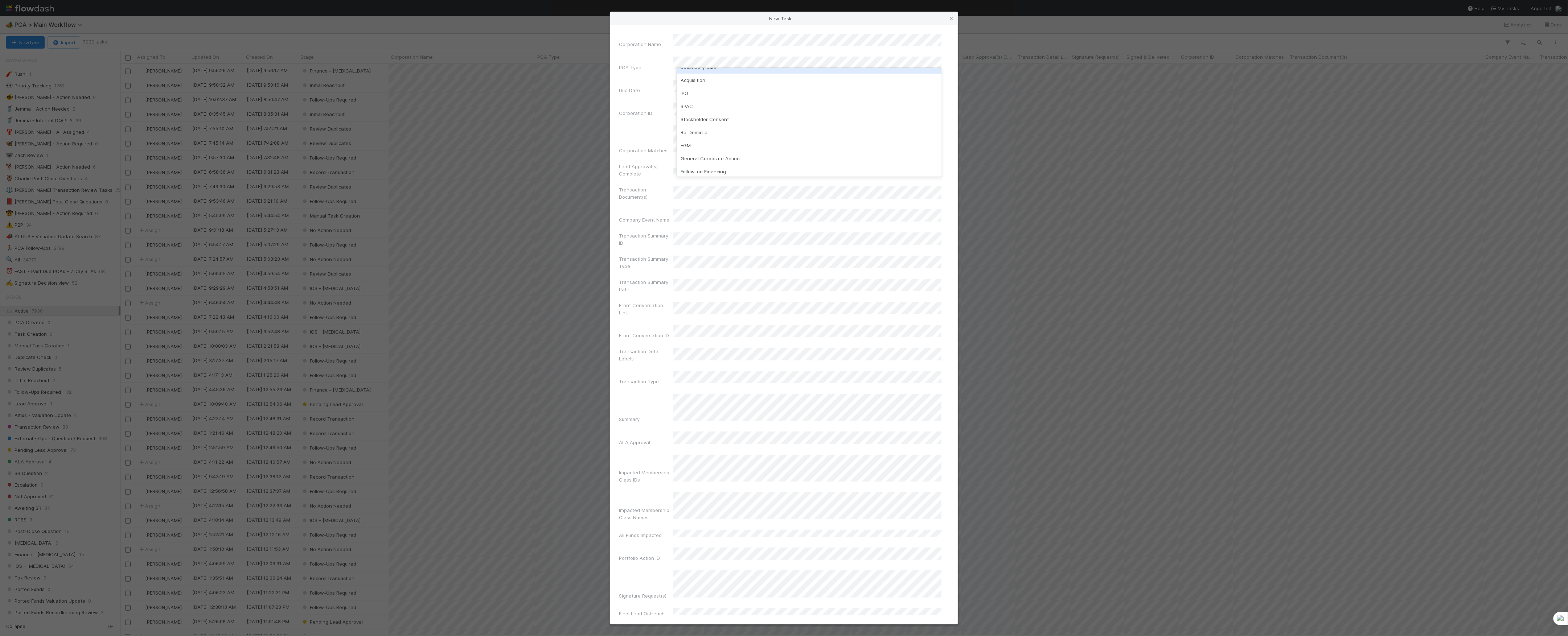
scroll to position [48, 0]
click at [733, 157] on div "General Corporate Action" at bounding box center [810, 158] width 265 height 13
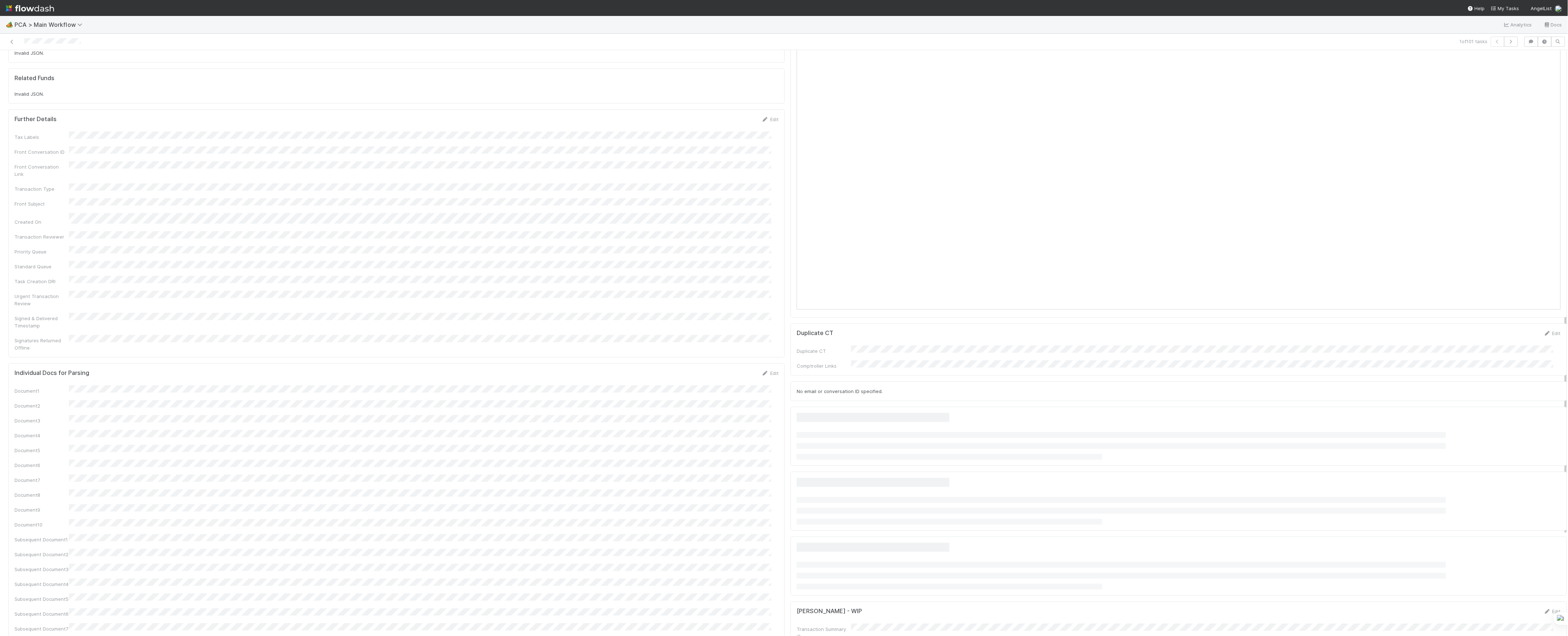
scroll to position [623, 0]
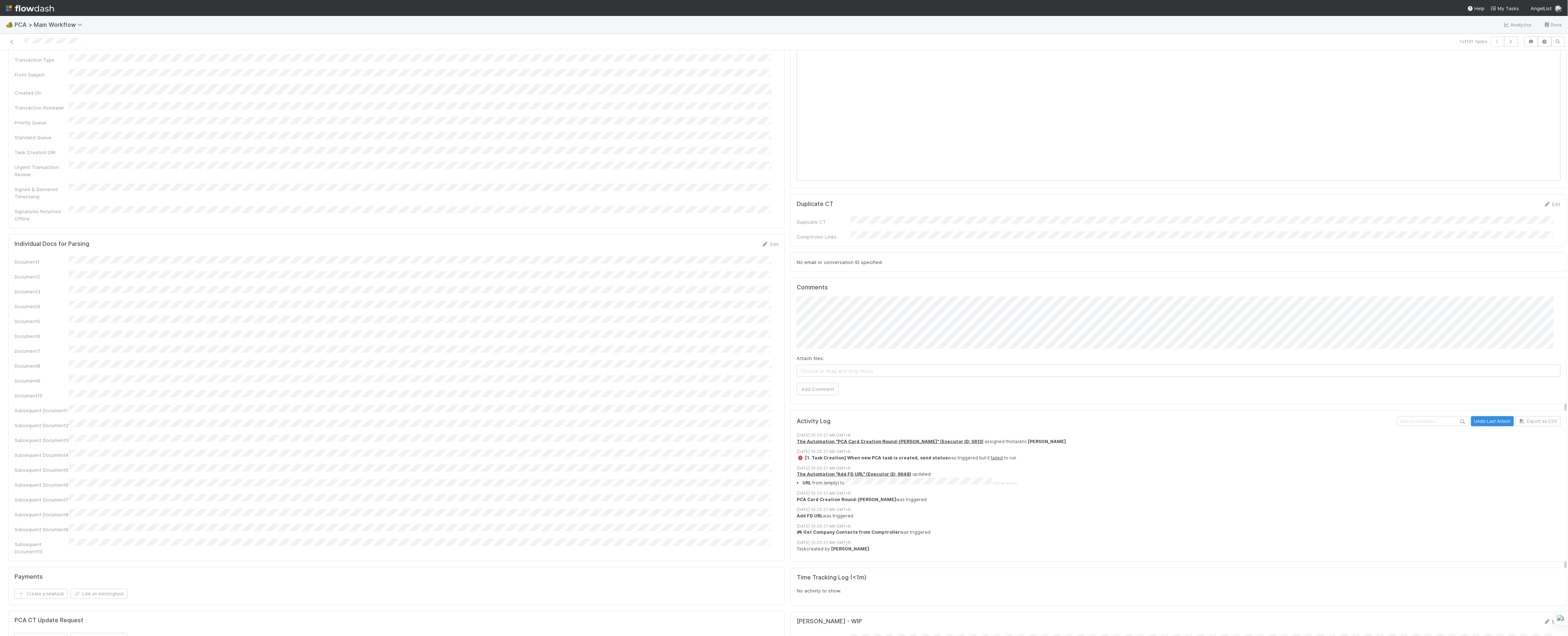
click at [841, 365] on span "Choose or drag and drop file(s)" at bounding box center [1178, 371] width 763 height 12
click at [819, 383] on button "Add Comment" at bounding box center [817, 389] width 42 height 12
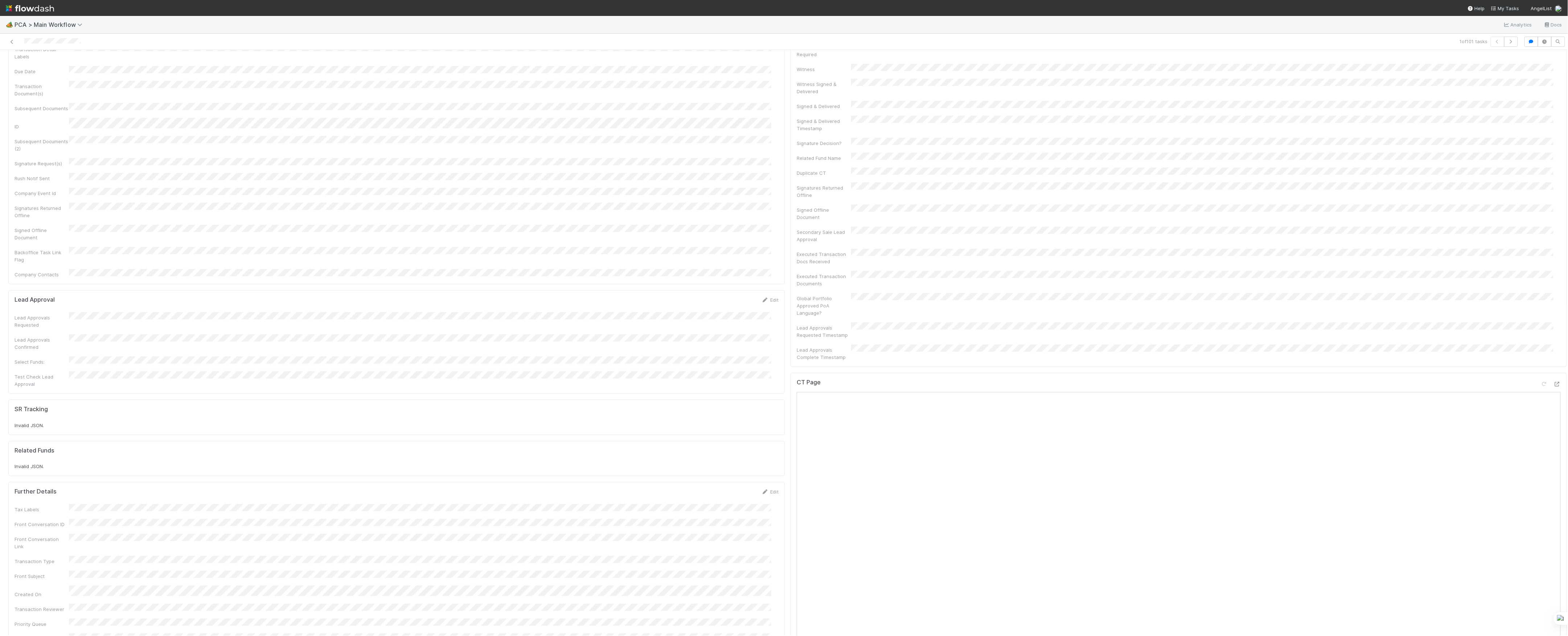
scroll to position [0, 0]
click at [11, 37] on div at bounding box center [383, 41] width 760 height 10
click at [11, 38] on div at bounding box center [383, 41] width 760 height 10
click at [16, 44] on div at bounding box center [383, 41] width 760 height 10
click at [12, 44] on icon at bounding box center [12, 42] width 7 height 5
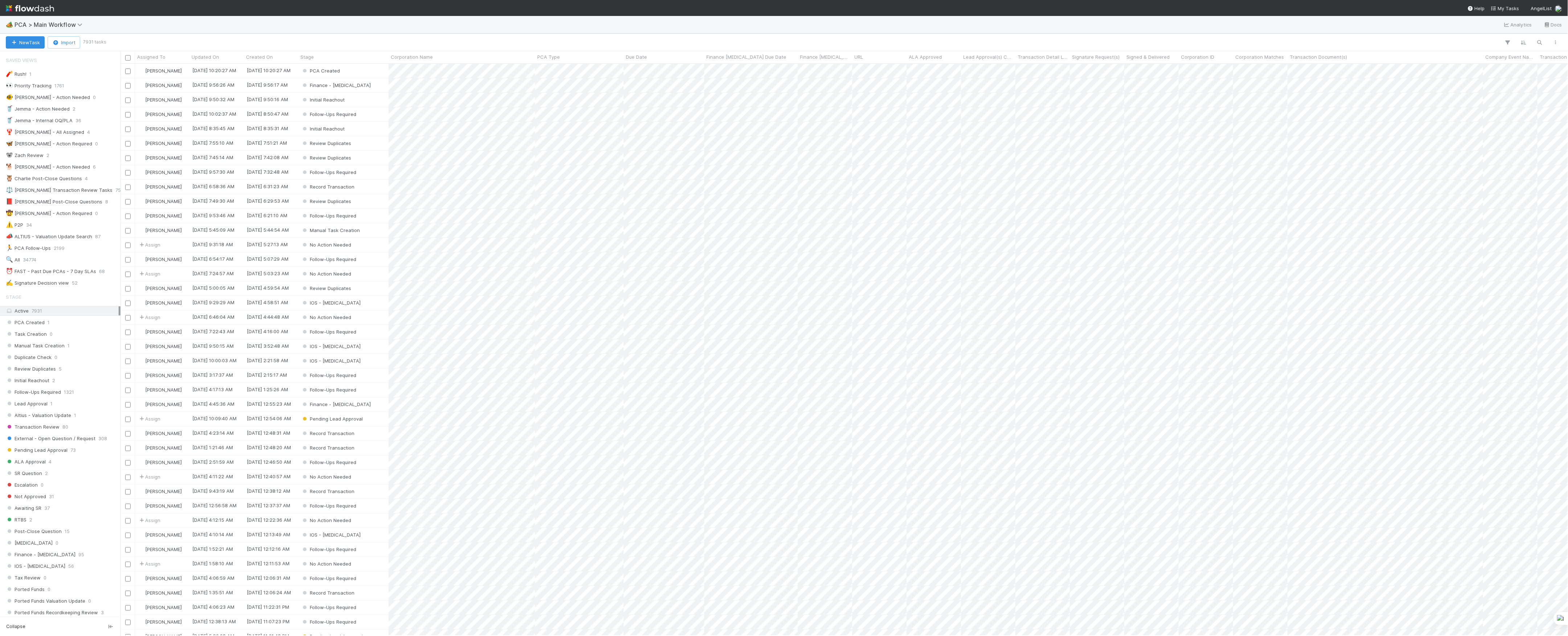
scroll to position [565, 1440]
click at [30, 41] on button "New Task" at bounding box center [26, 43] width 39 height 12
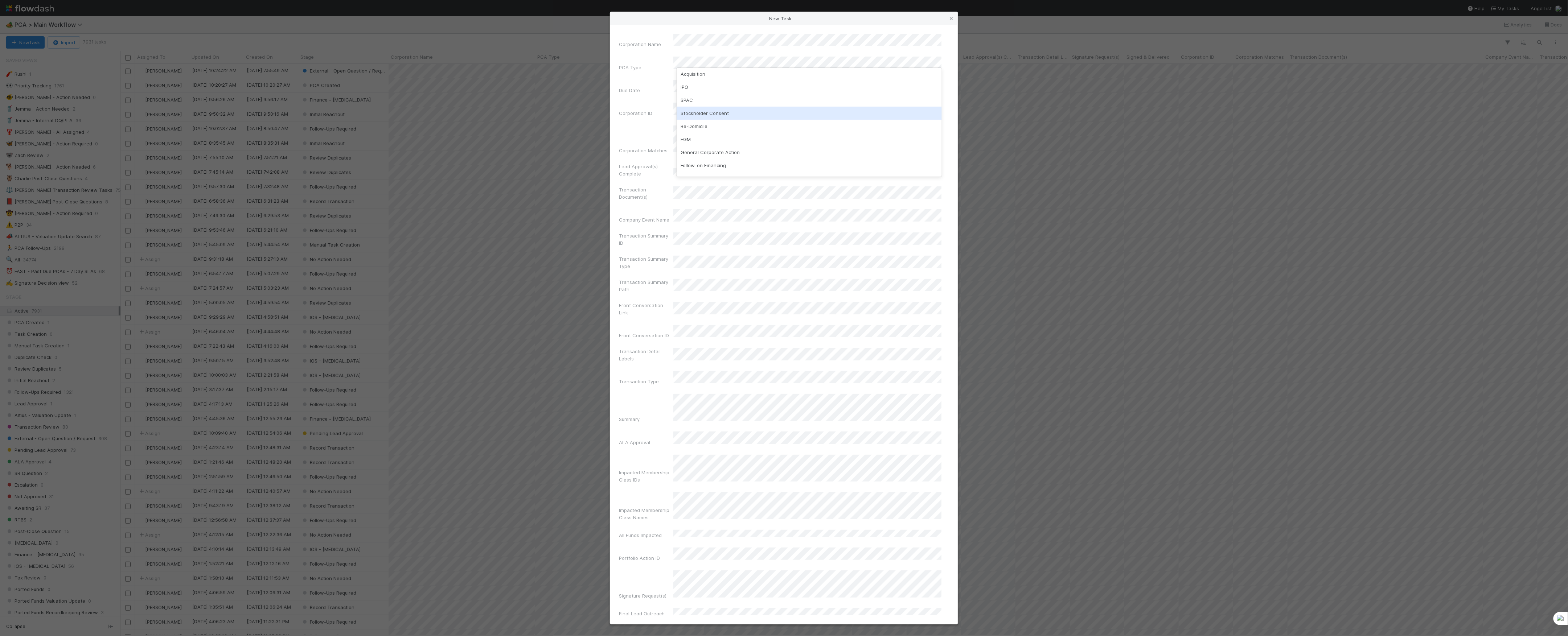
scroll to position [97, 0]
click at [707, 118] on div "Follow-on Financing" at bounding box center [810, 122] width 265 height 13
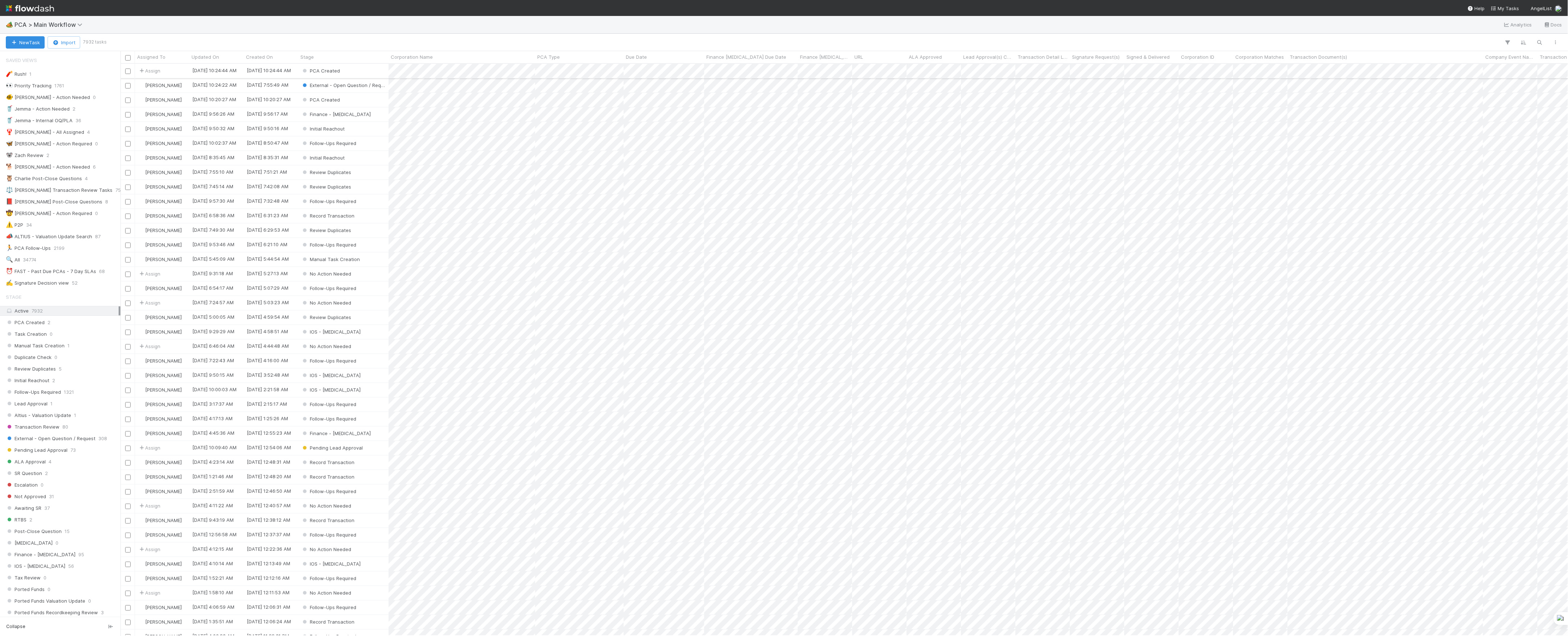
click at [368, 72] on div "PCA Created" at bounding box center [343, 71] width 90 height 14
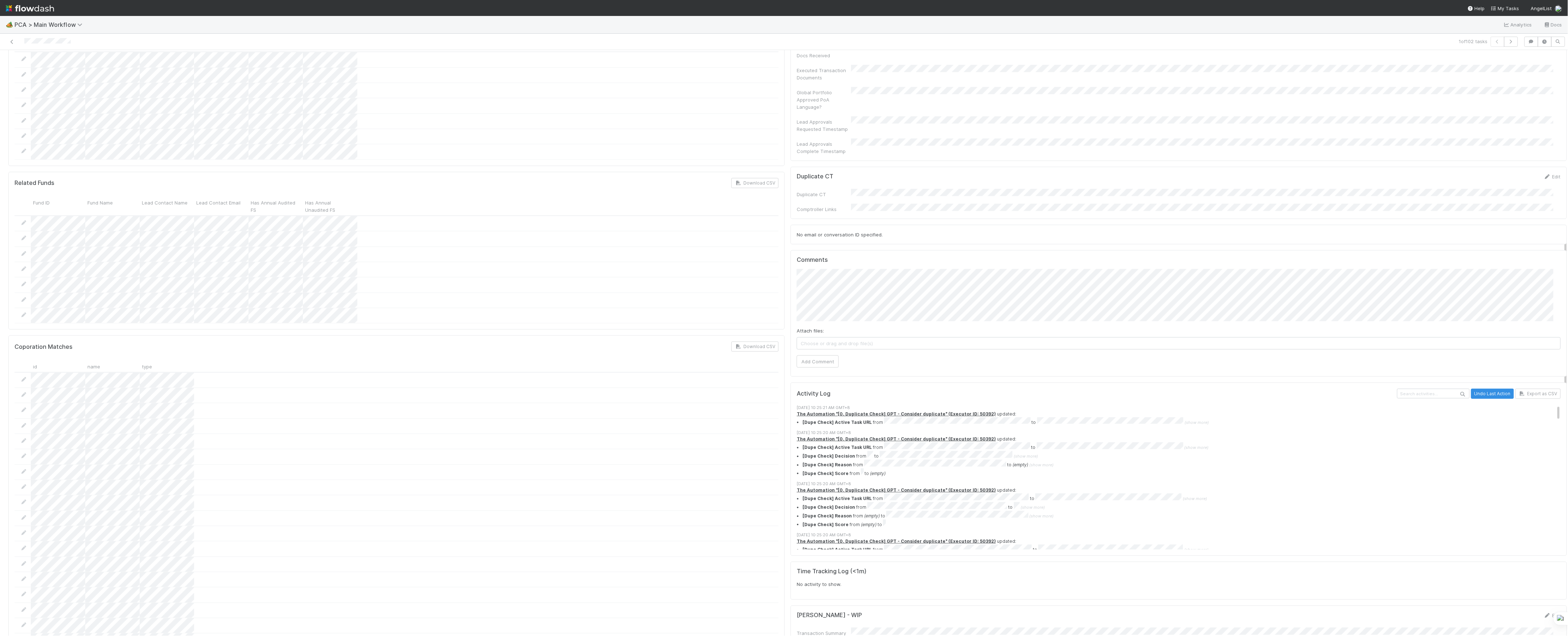
scroll to position [504, 0]
click at [869, 329] on div "Attach files: Choose or drag and drop file(s)" at bounding box center [1178, 340] width 764 height 23
click at [875, 339] on span "Choose or drag and drop file(s)" at bounding box center [1178, 344] width 763 height 12
click at [825, 365] on button "Add Comment" at bounding box center [817, 371] width 42 height 12
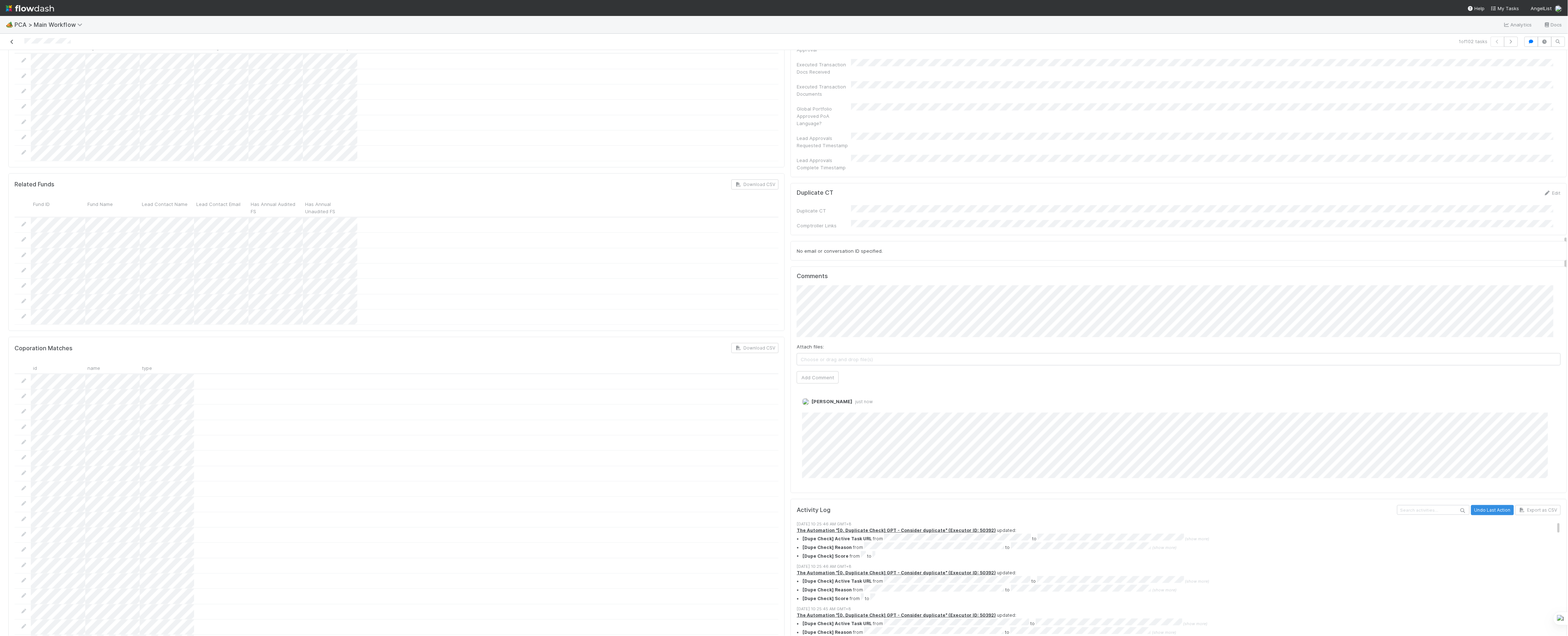
click at [12, 43] on icon at bounding box center [12, 42] width 7 height 5
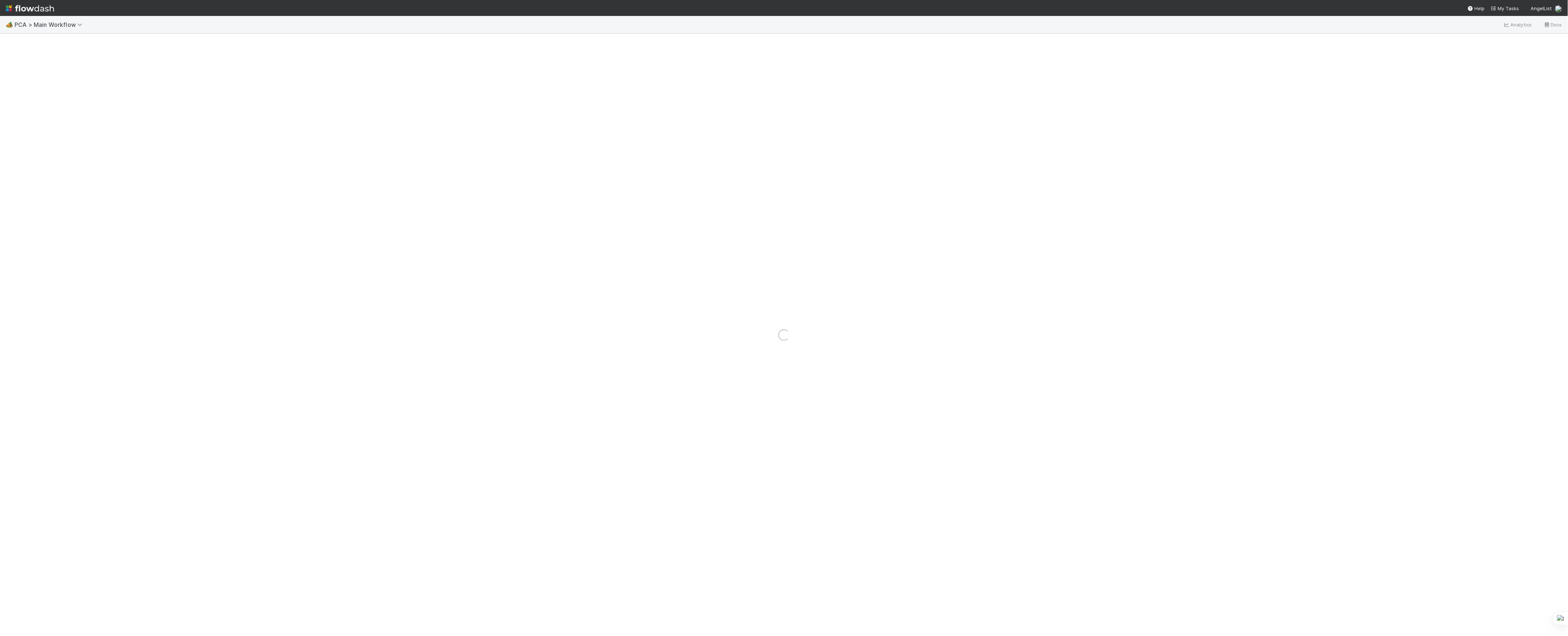
click at [542, 160] on div "Loading..." at bounding box center [784, 335] width 1568 height 603
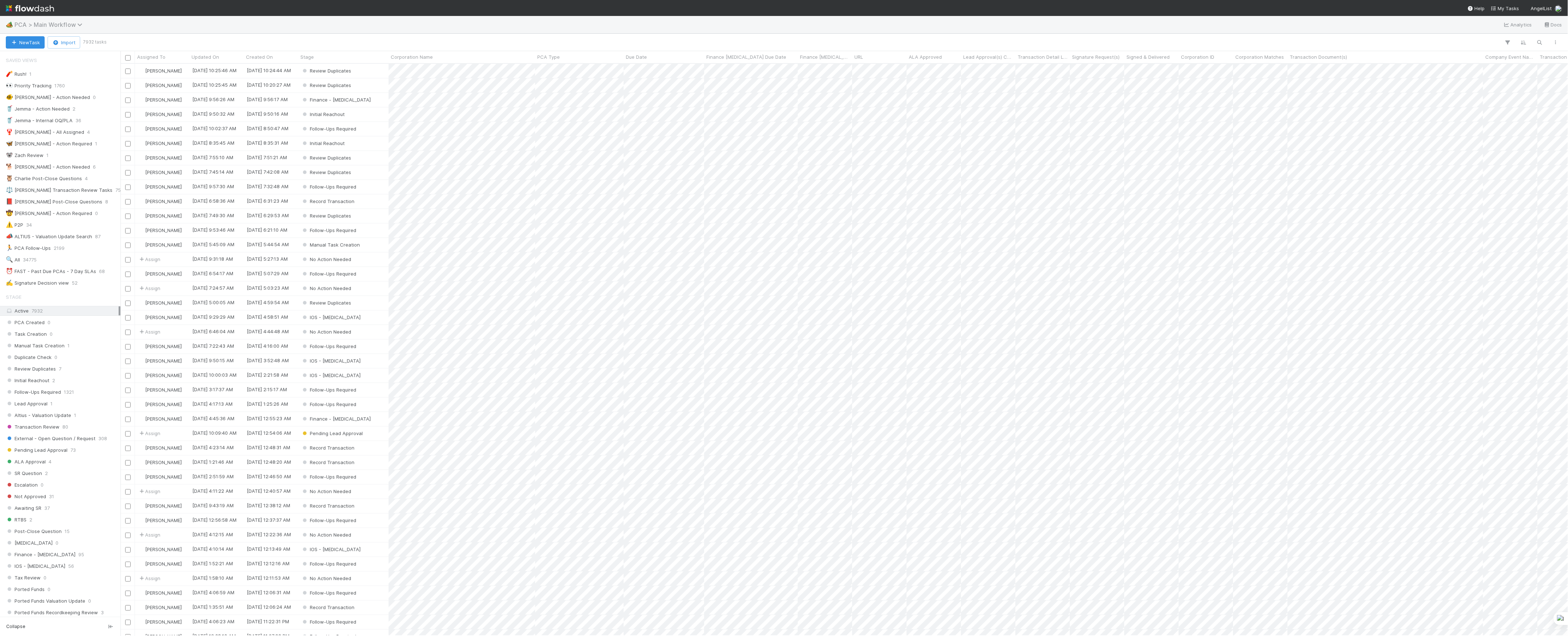
scroll to position [565, 1440]
click at [29, 43] on button "New Task" at bounding box center [26, 43] width 39 height 12
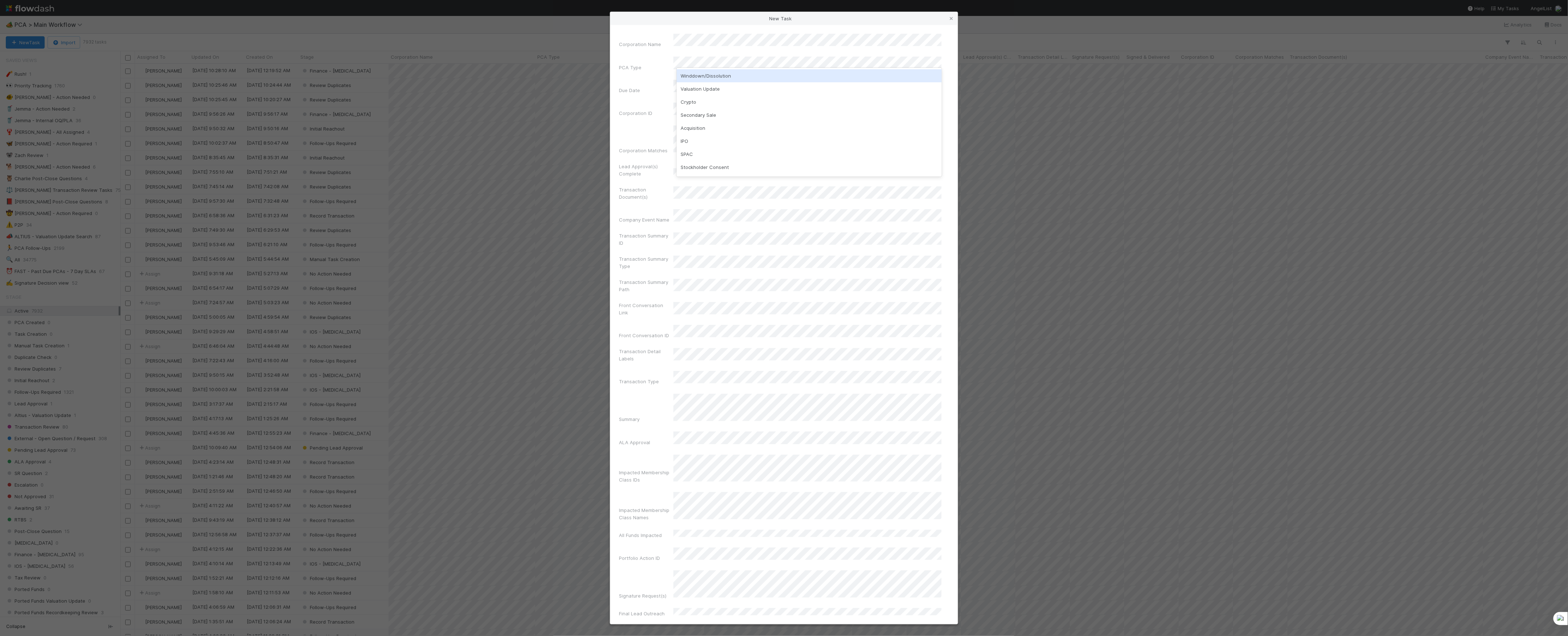
click at [738, 78] on div "Winddown/Dissolution" at bounding box center [810, 75] width 265 height 13
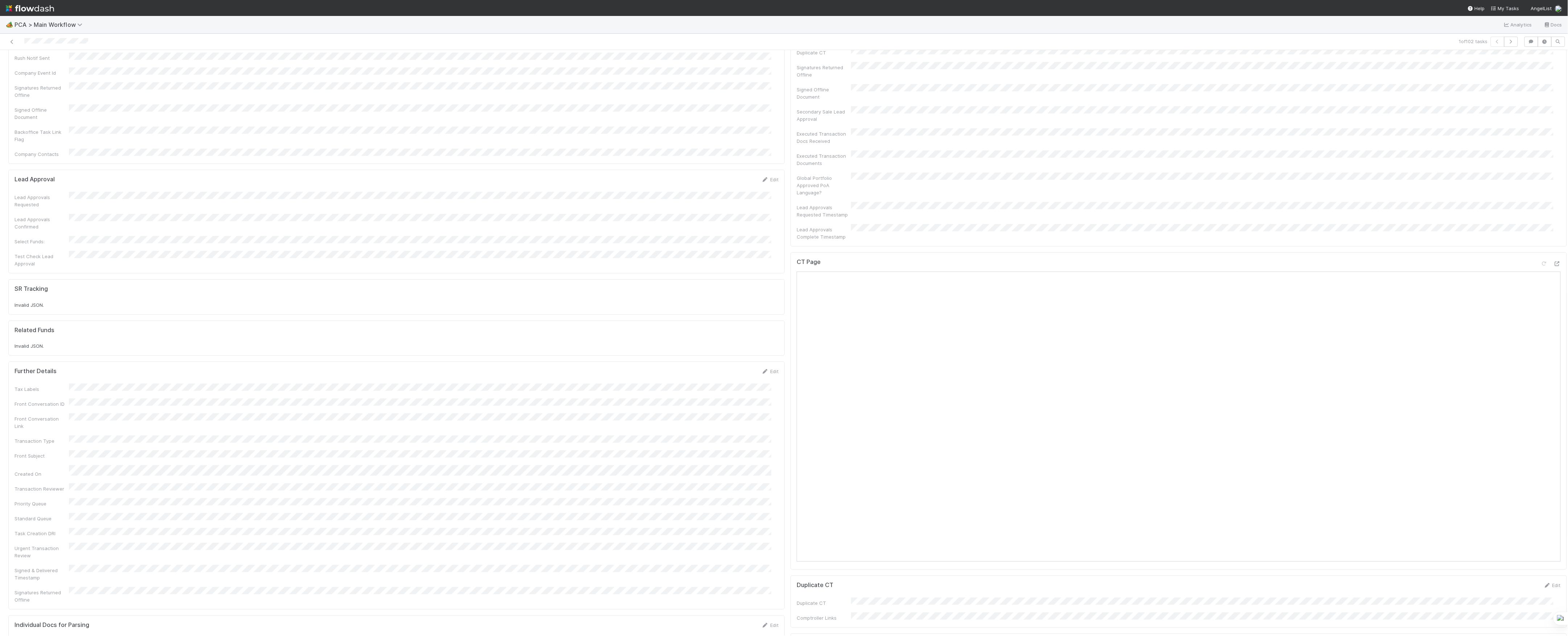
scroll to position [581, 0]
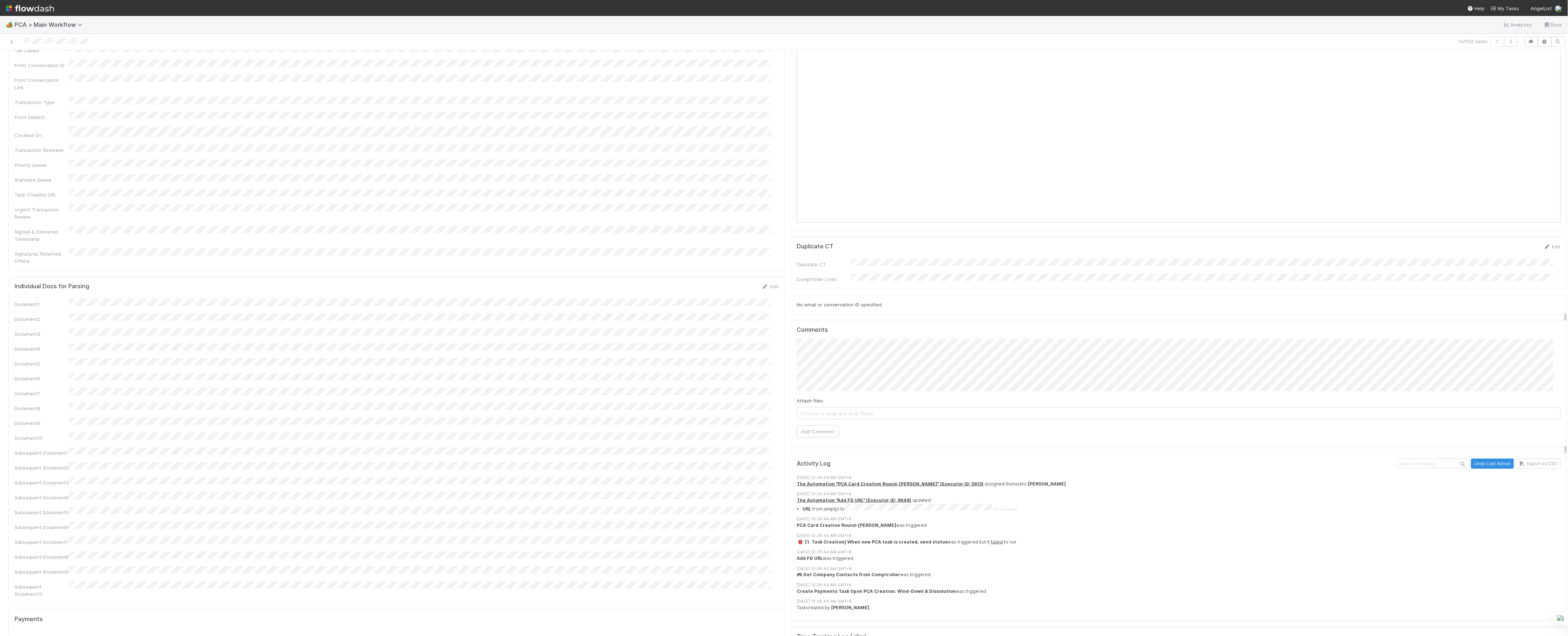
click at [848, 397] on div "Attach files: Choose or drag and drop file(s)" at bounding box center [1178, 408] width 764 height 23
click at [849, 358] on div "Attach files: Choose or drag and drop file(s) Add Comment" at bounding box center [1178, 388] width 764 height 99
click at [917, 408] on span "Choose or drag and drop file(s)" at bounding box center [1178, 413] width 763 height 12
click at [817, 425] on button "Add Comment" at bounding box center [817, 432] width 42 height 12
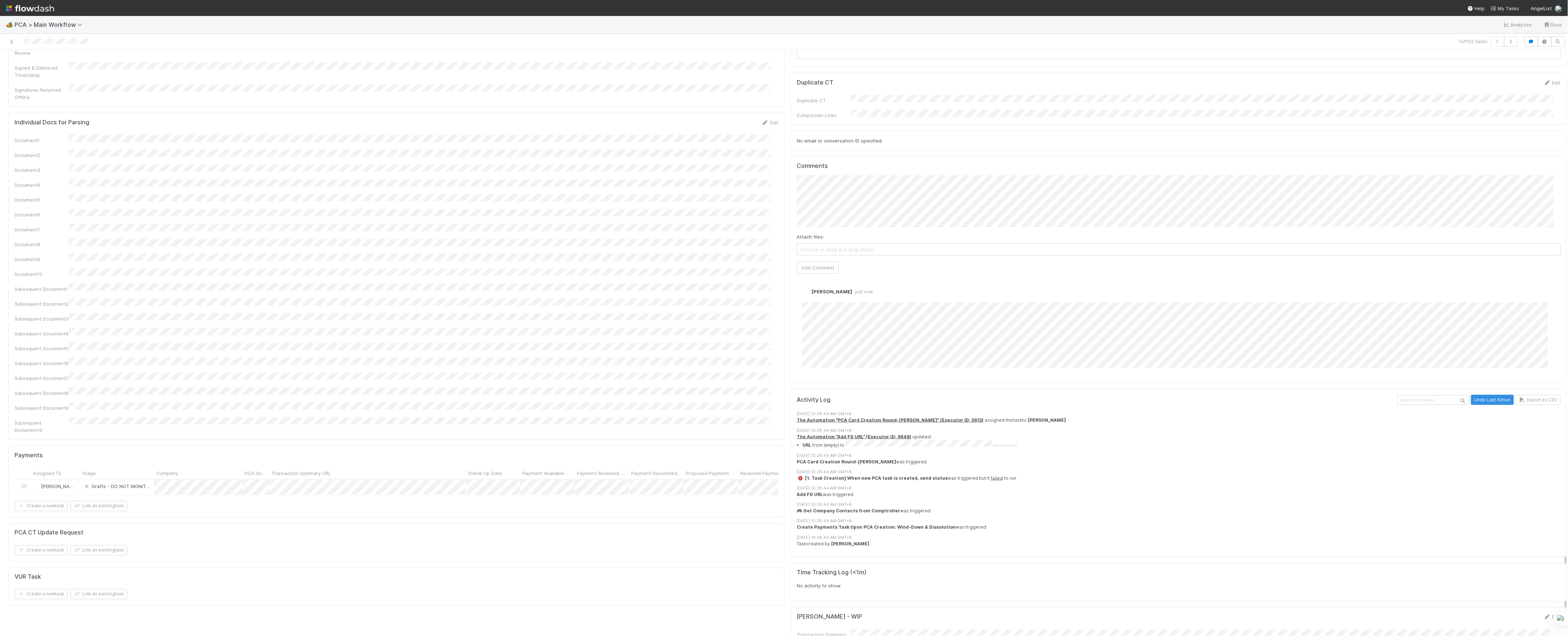
scroll to position [629, 0]
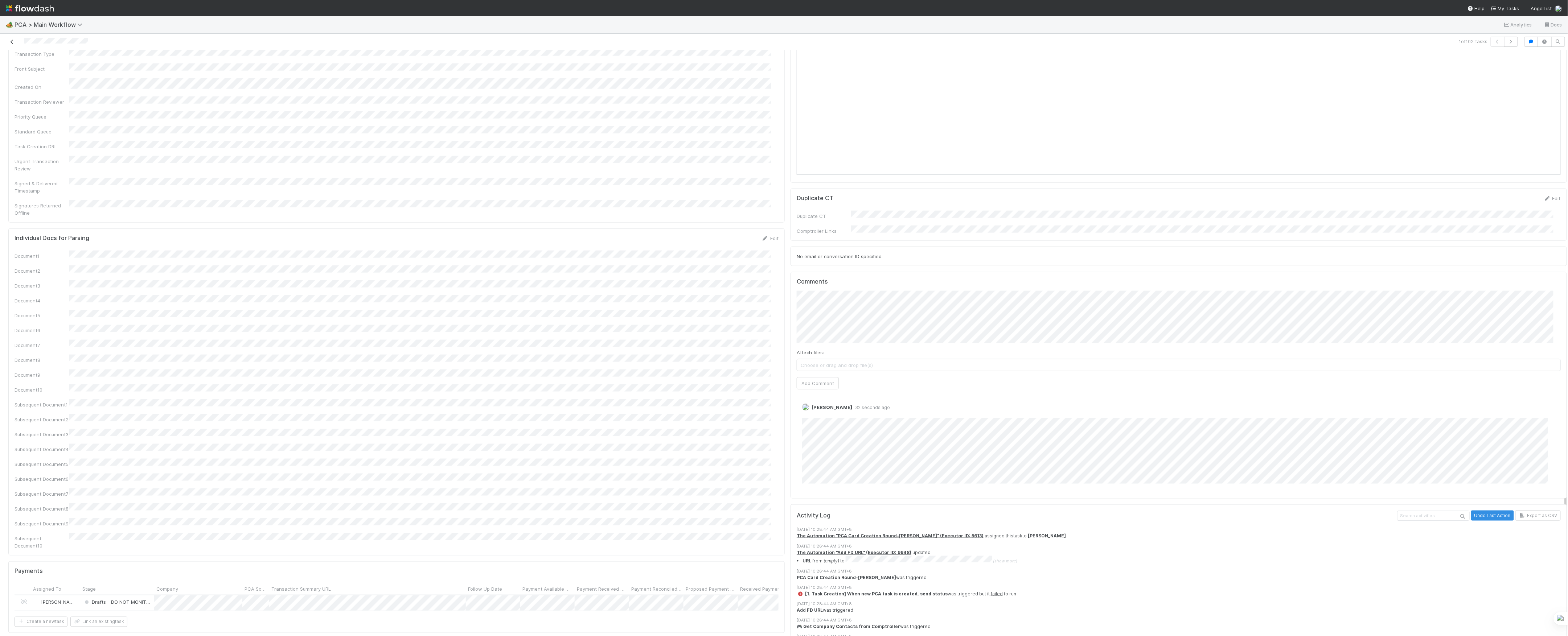
click at [9, 41] on icon at bounding box center [12, 42] width 7 height 5
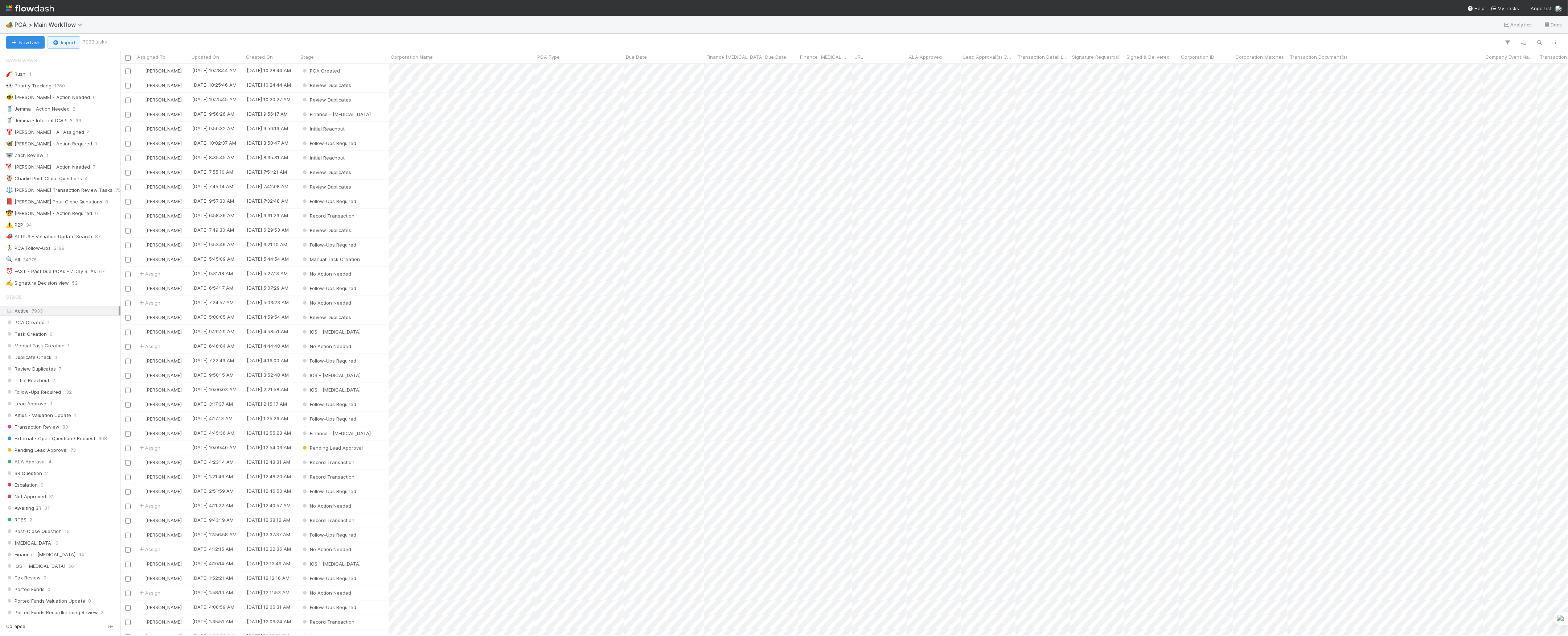
scroll to position [8, 8]
click at [39, 41] on button "New Task" at bounding box center [26, 43] width 39 height 12
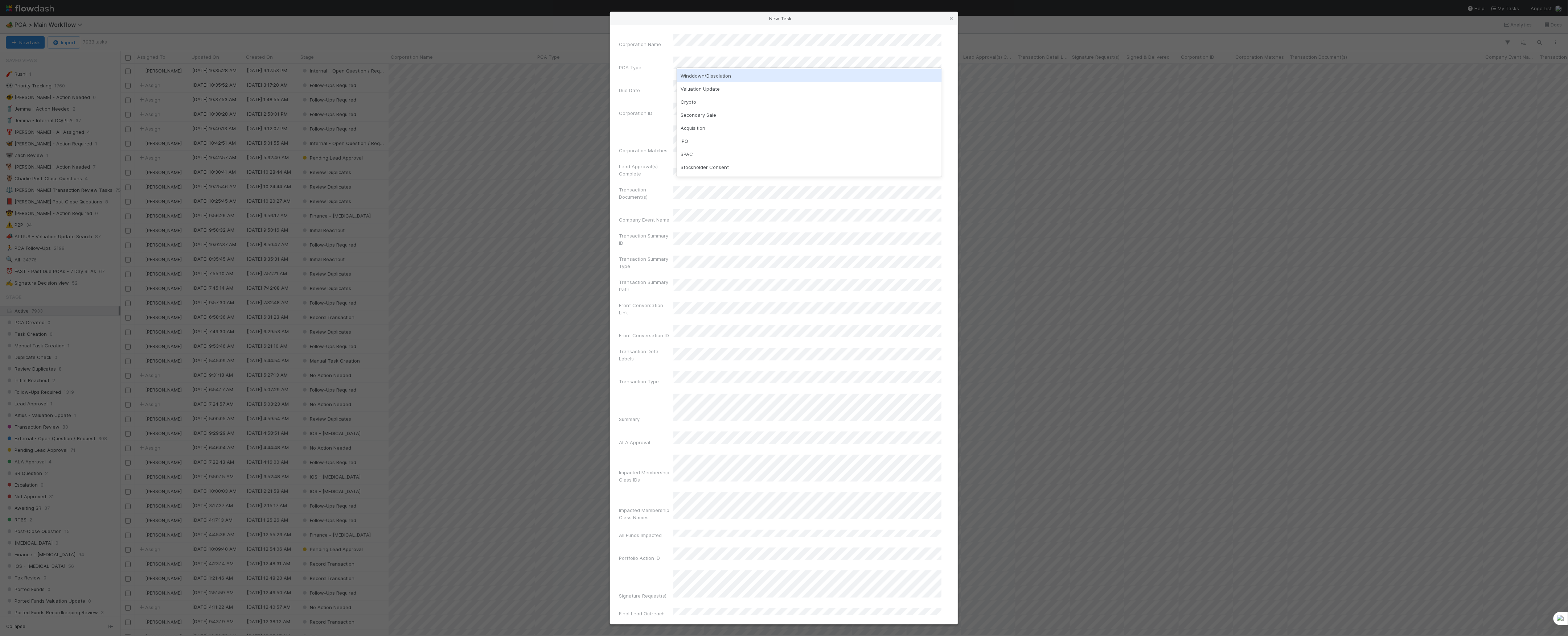
click at [707, 72] on div "Winddown/Dissolution" at bounding box center [810, 75] width 265 height 13
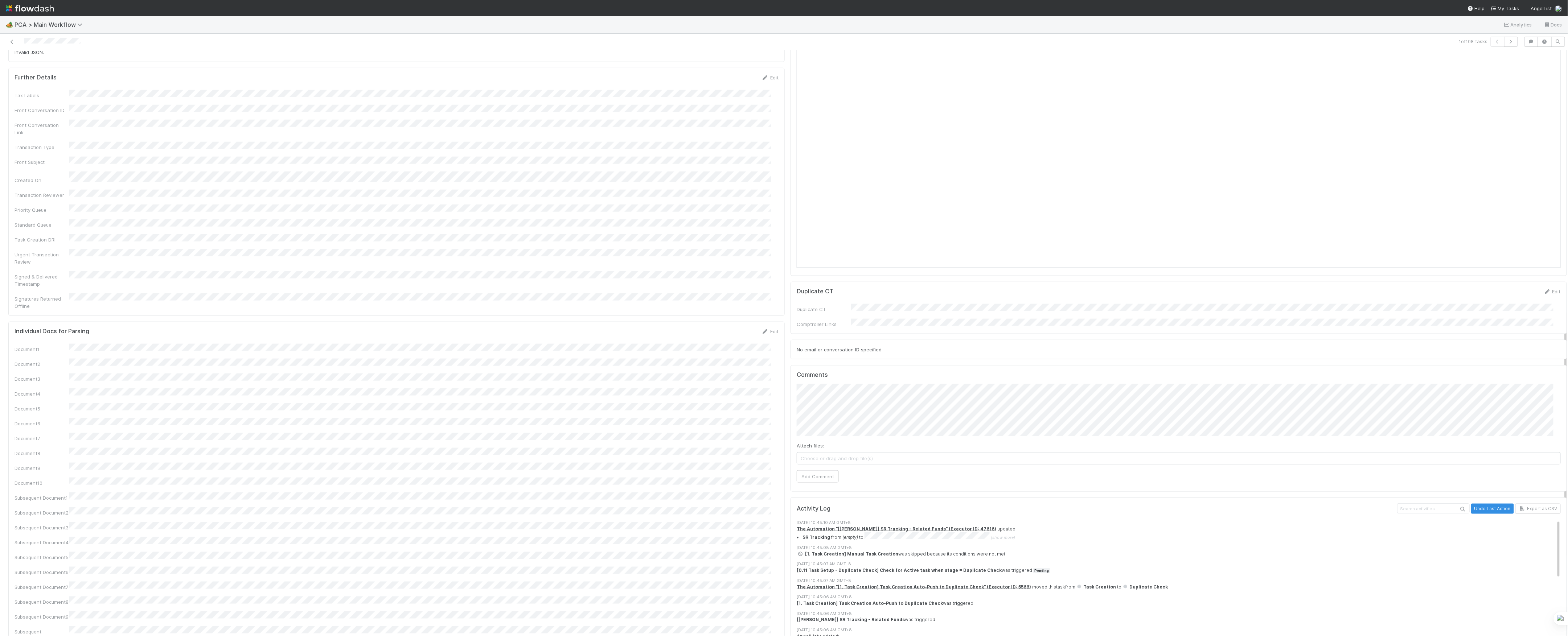
scroll to position [677, 0]
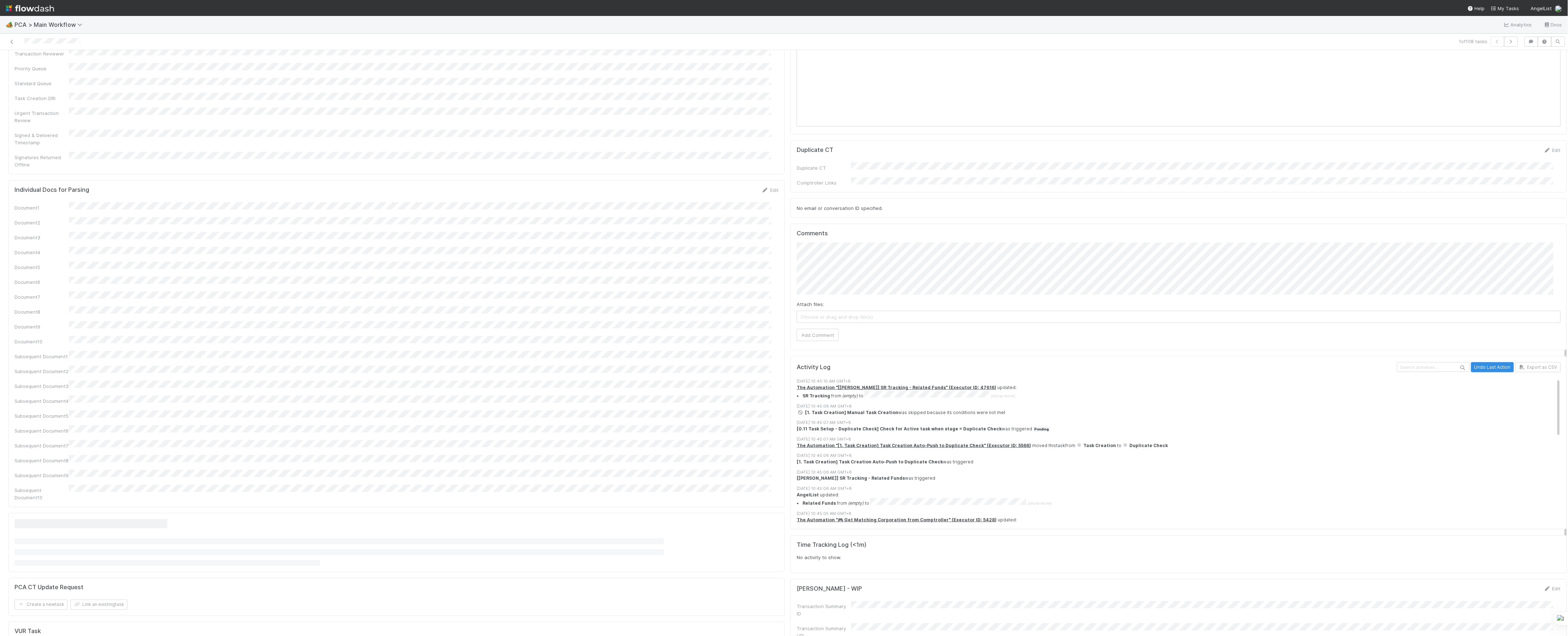
click at [847, 258] on div "Attach files: Choose or drag and drop file(s) Add Comment" at bounding box center [1178, 292] width 764 height 99
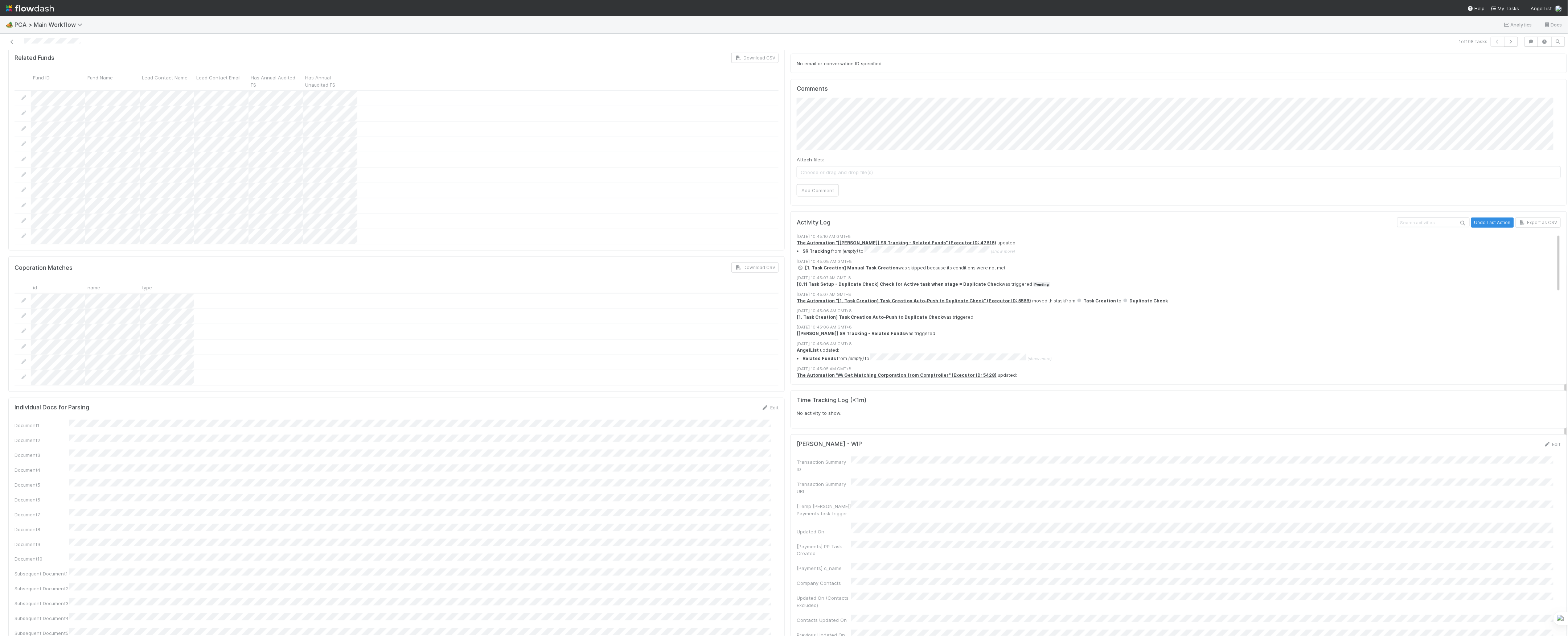
scroll to position [533, 0]
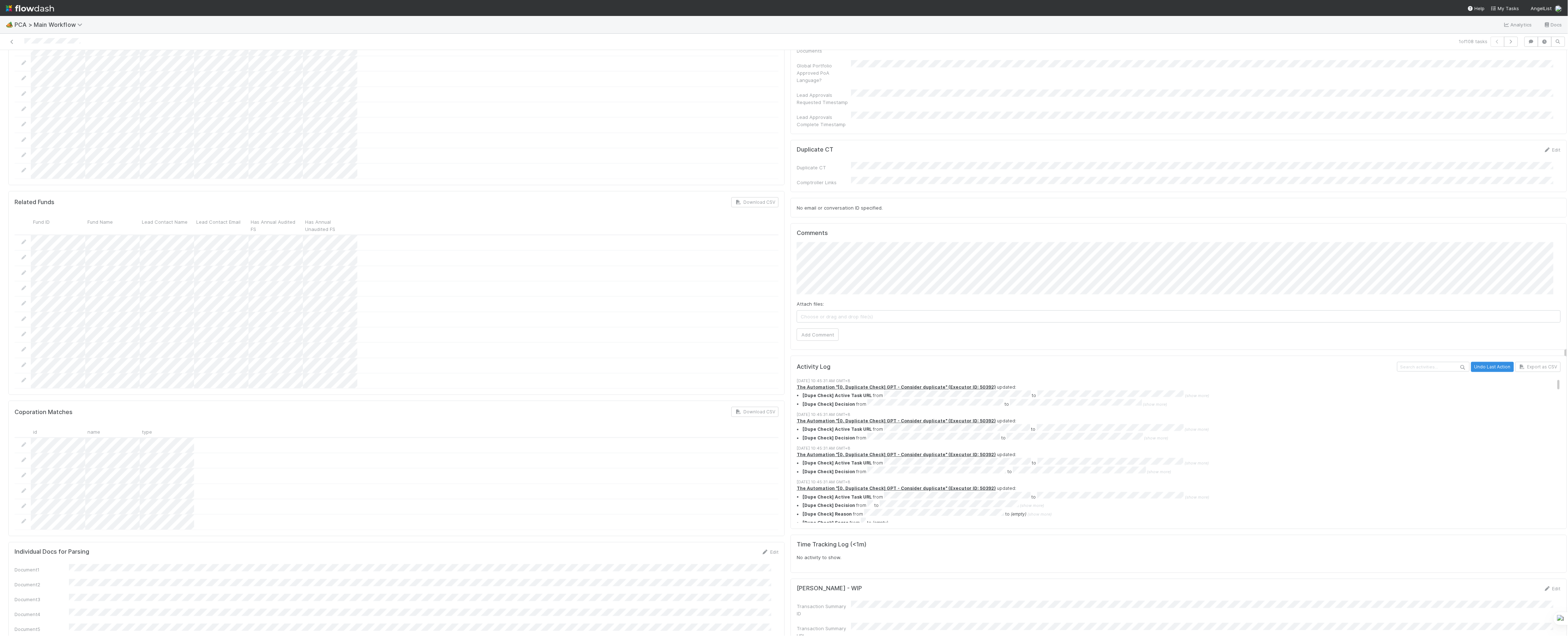
click at [822, 285] on div "Attach files: Choose or drag and drop file(s) Add Comment" at bounding box center [1178, 292] width 764 height 99
click at [824, 311] on span "Choose or drag and drop file(s)" at bounding box center [1178, 316] width 763 height 12
click at [811, 318] on span "Pallet Labs_VUR resposne.pdf" at bounding box center [1178, 324] width 763 height 12
click at [807, 337] on button "Add Comment" at bounding box center [817, 343] width 42 height 12
